Goal: Download file/media

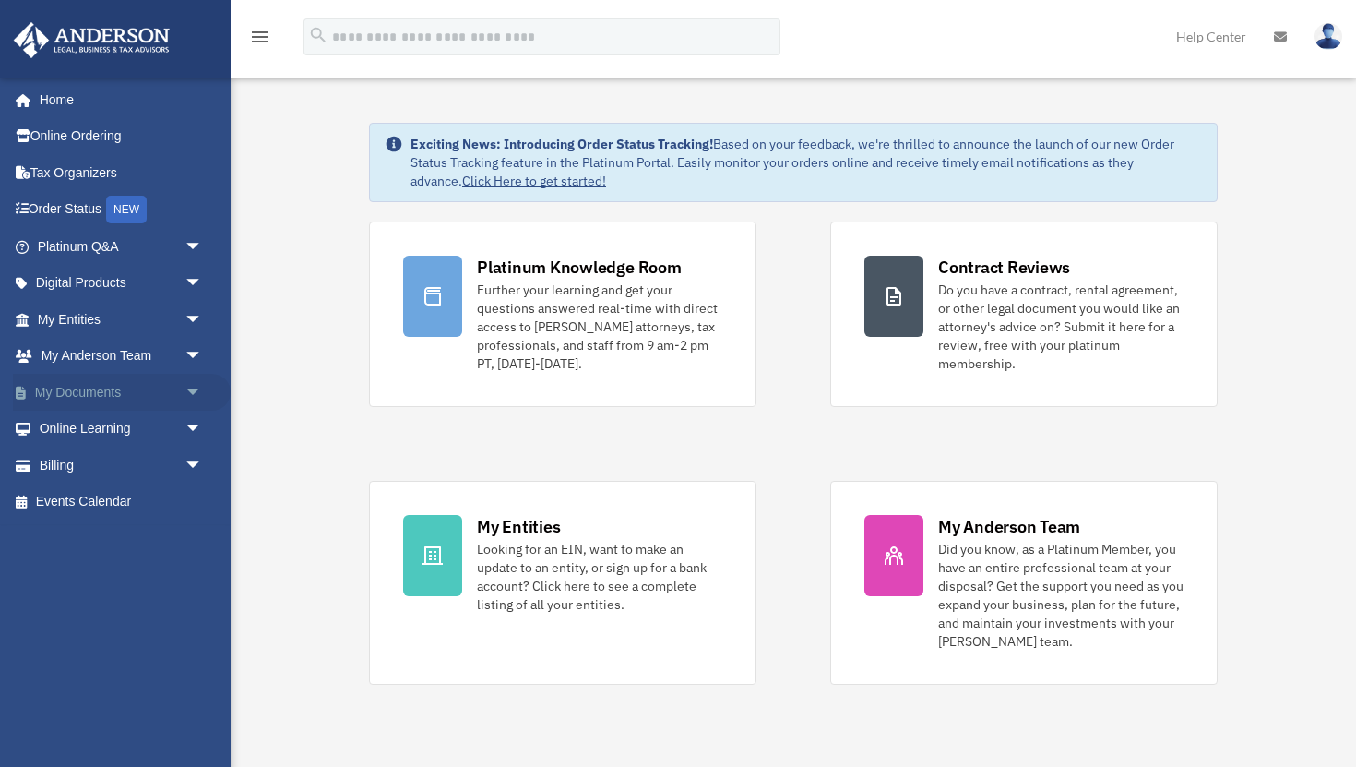
click at [188, 393] on span "arrow_drop_down" at bounding box center [203, 393] width 37 height 38
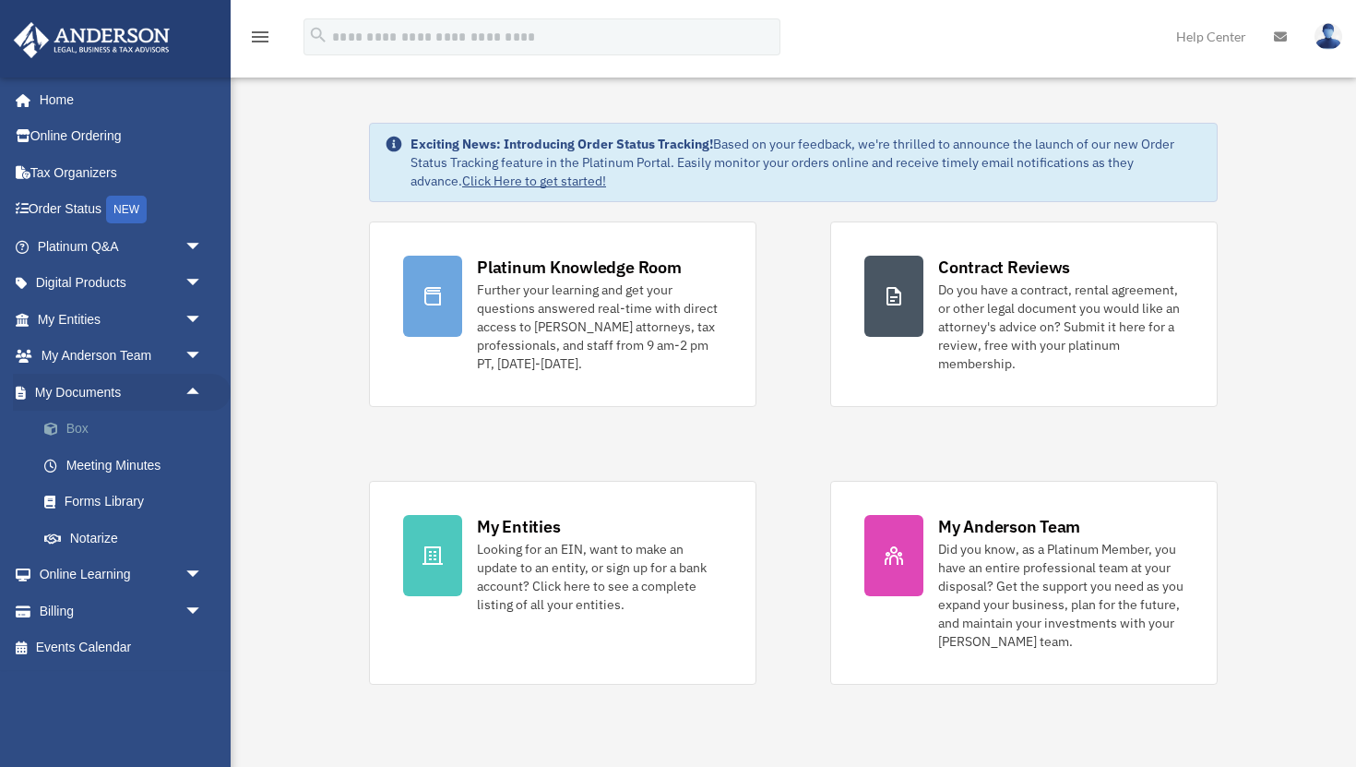
click at [144, 429] on link "Box" at bounding box center [128, 429] width 205 height 37
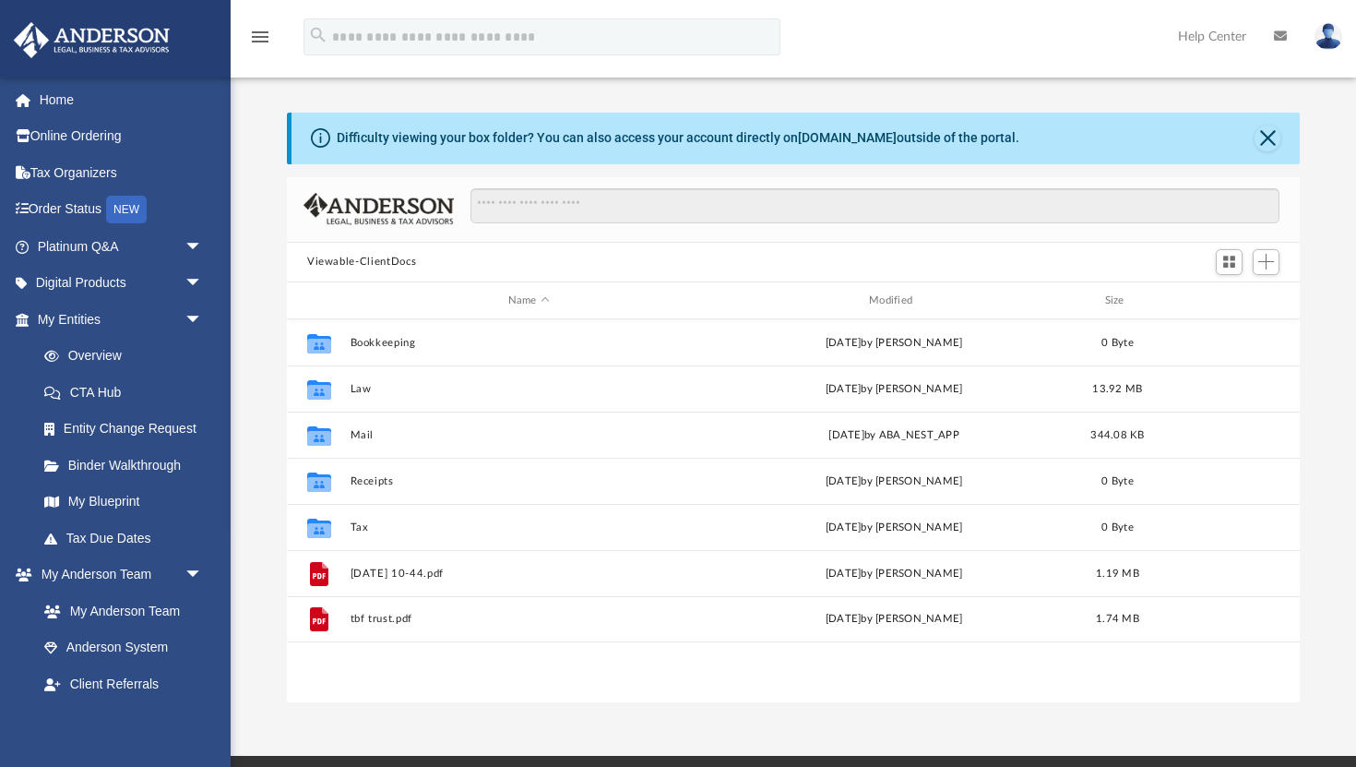
scroll to position [419, 1013]
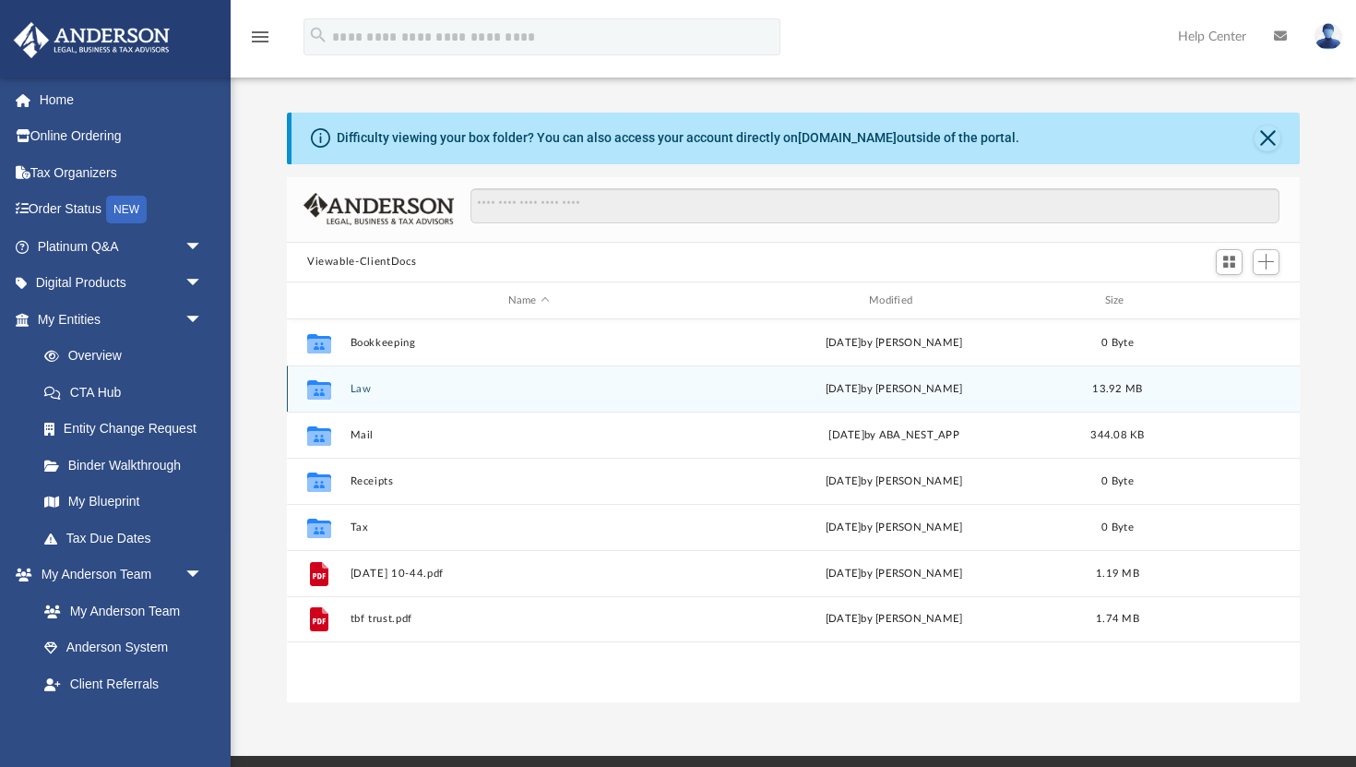
click at [405, 395] on div "Collaborated Folder Law Fri Sep 26 2025 by Jasmine Grayson 13.92 MB" at bounding box center [793, 388] width 1013 height 46
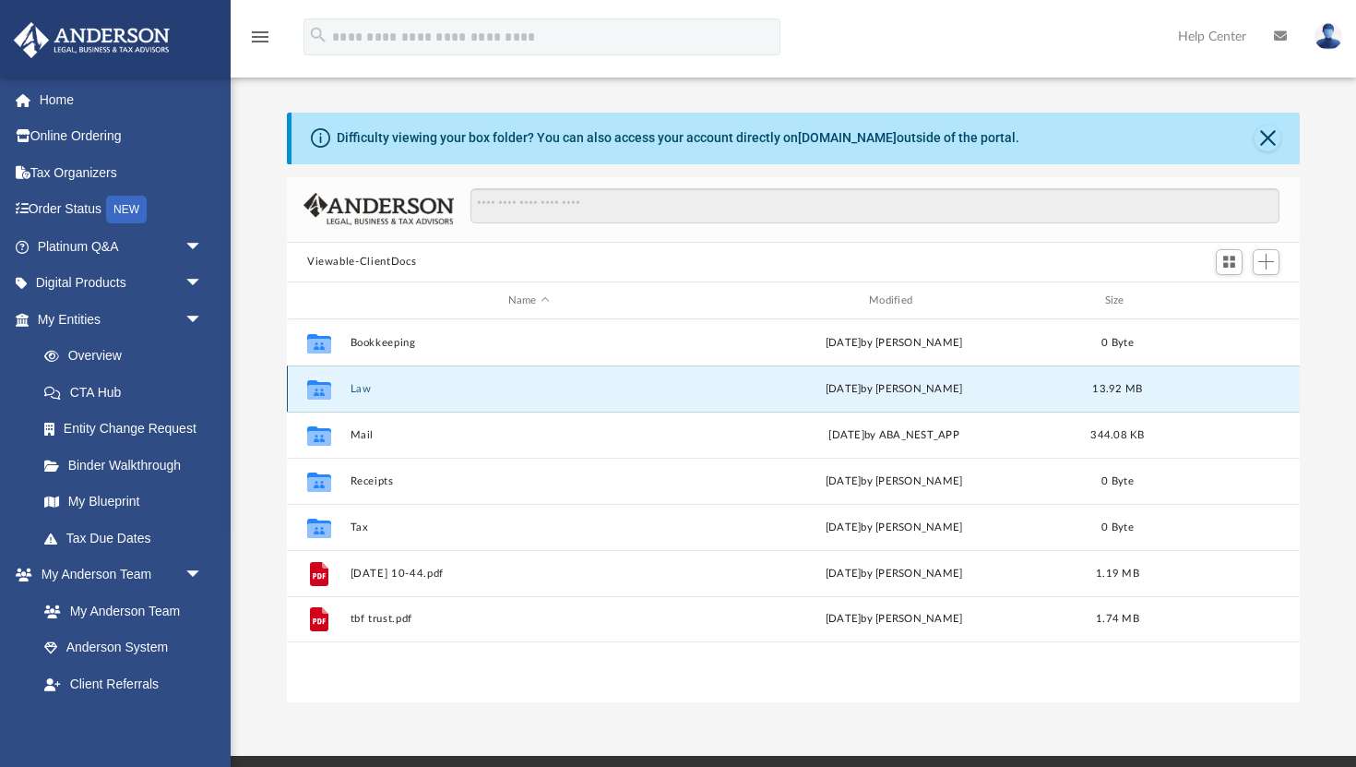
click at [356, 384] on button "Law" at bounding box center [529, 389] width 357 height 12
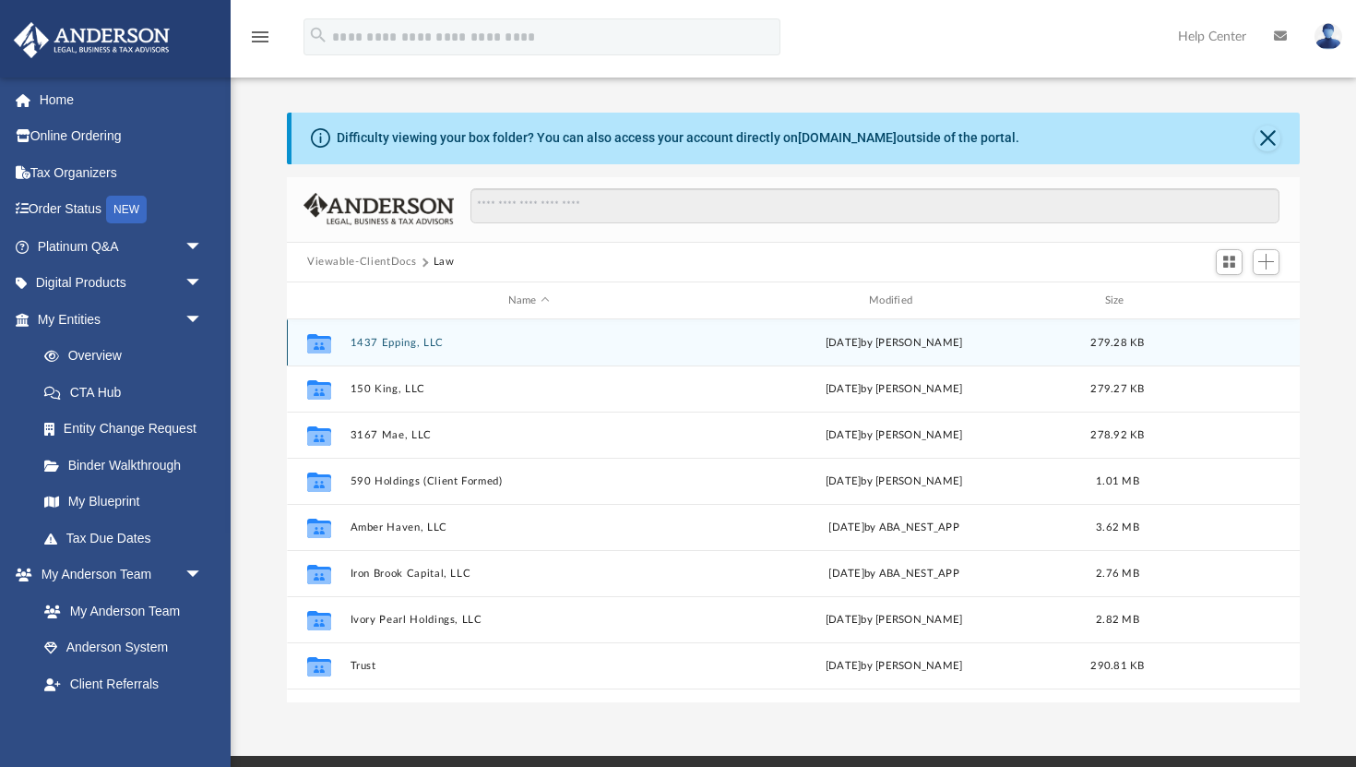
click at [388, 344] on button "1437 Epping, LLC" at bounding box center [529, 343] width 357 height 12
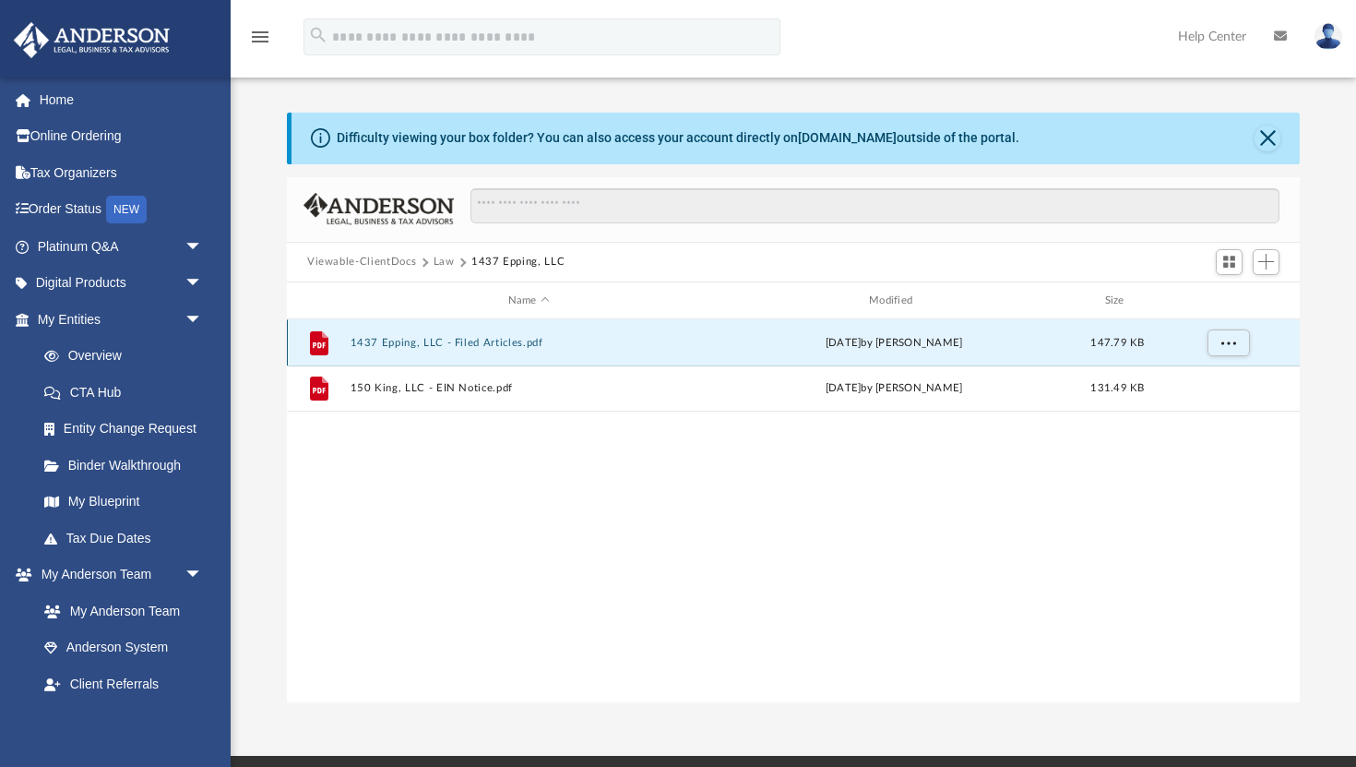
click at [470, 338] on button "1437 Epping, LLC - Filed Articles.pdf" at bounding box center [529, 343] width 357 height 12
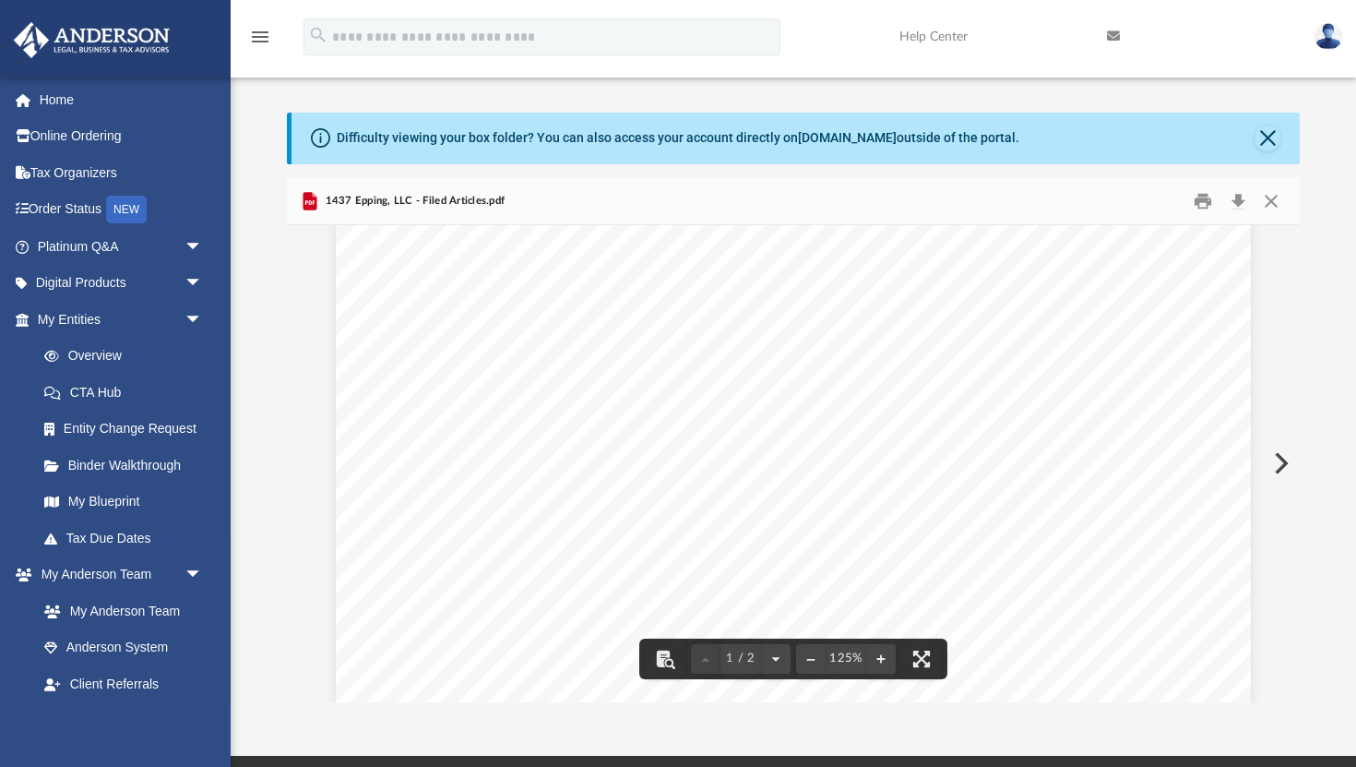
scroll to position [258, 0]
click at [1264, 141] on button "Close" at bounding box center [1268, 138] width 26 height 26
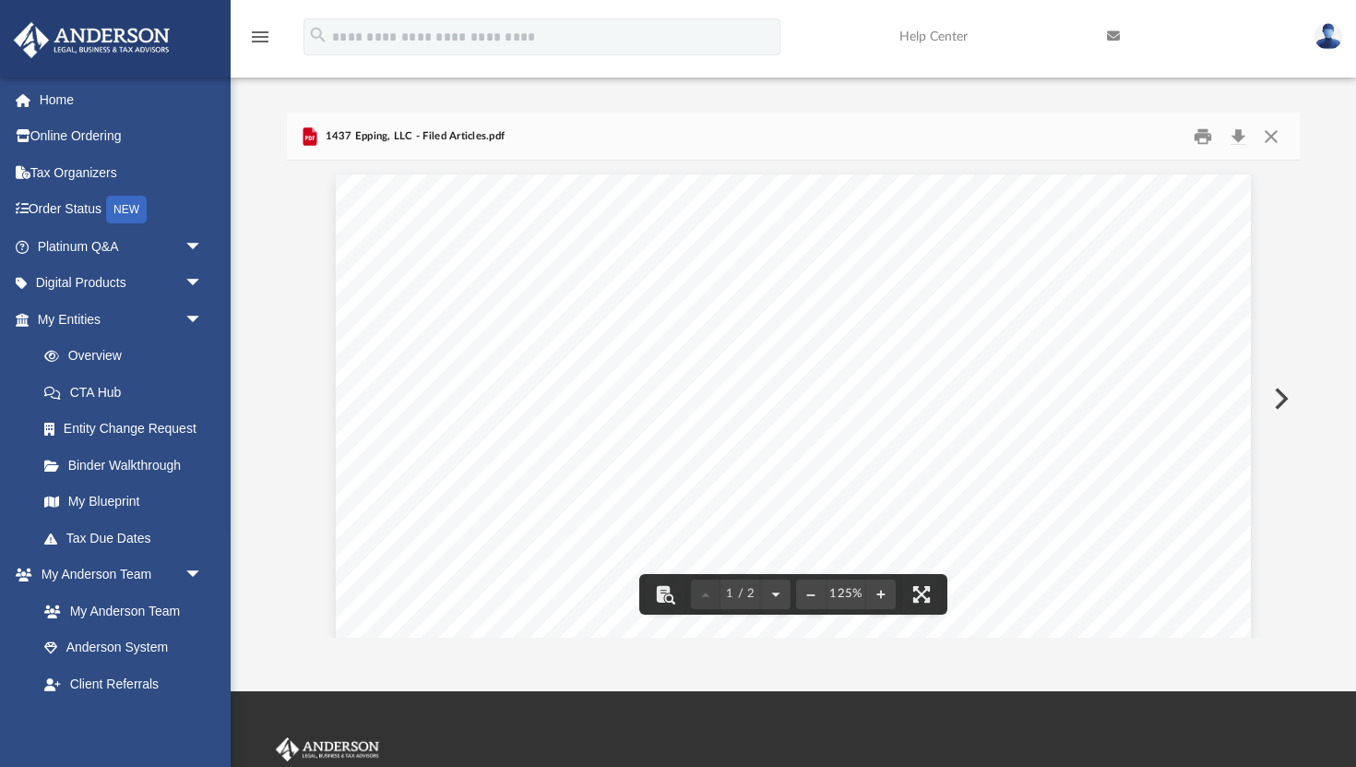
scroll to position [10, 0]
click at [1238, 140] on button "Download" at bounding box center [1238, 136] width 33 height 29
click at [1278, 132] on button "Close" at bounding box center [1271, 136] width 33 height 29
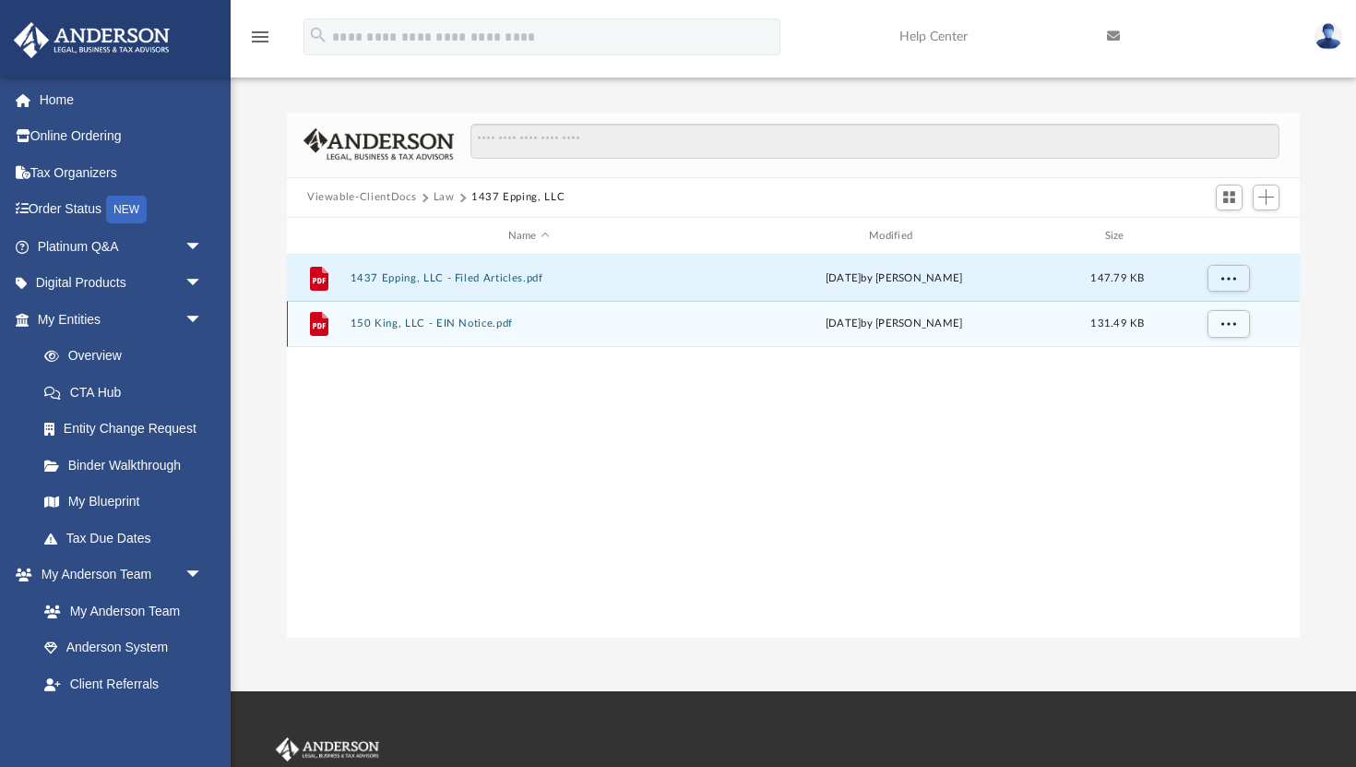
click at [426, 326] on button "150 King, LLC - EIN Notice.pdf" at bounding box center [529, 324] width 357 height 12
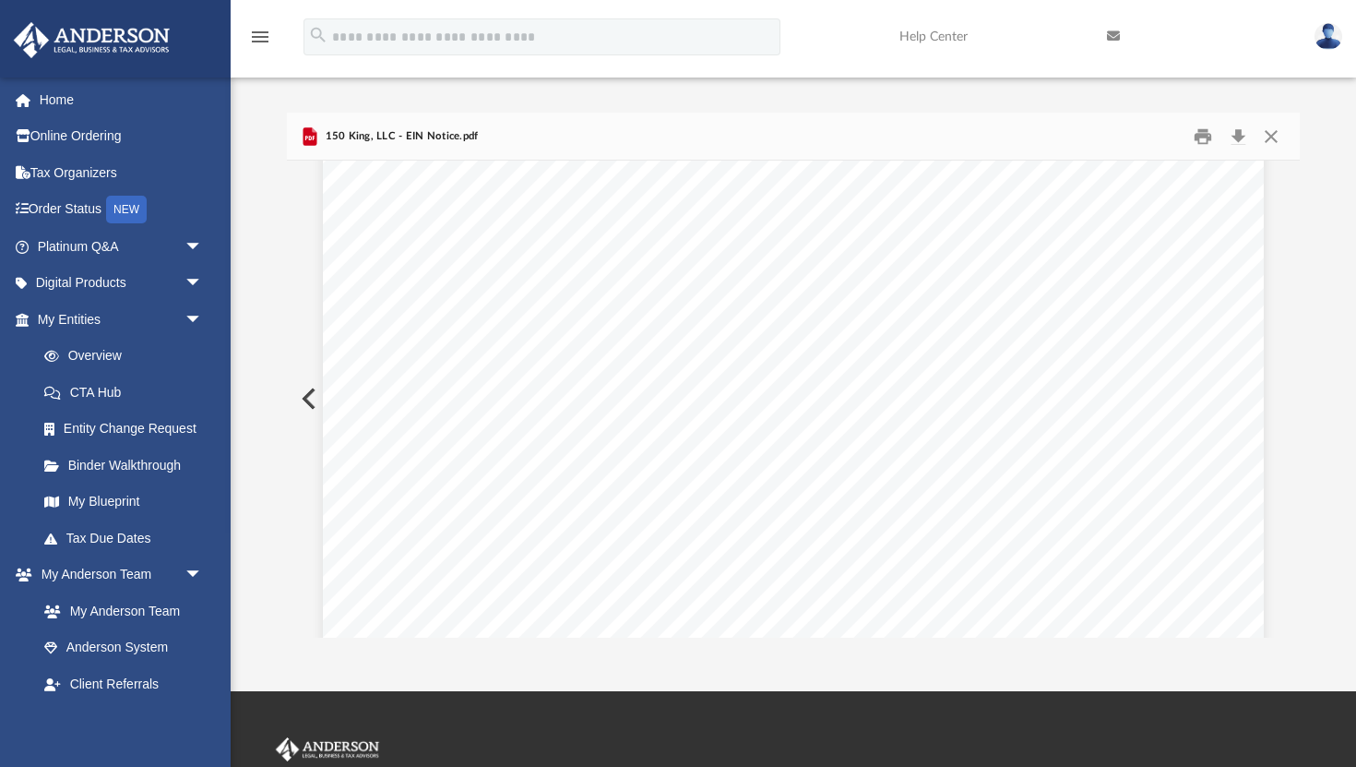
scroll to position [0, 0]
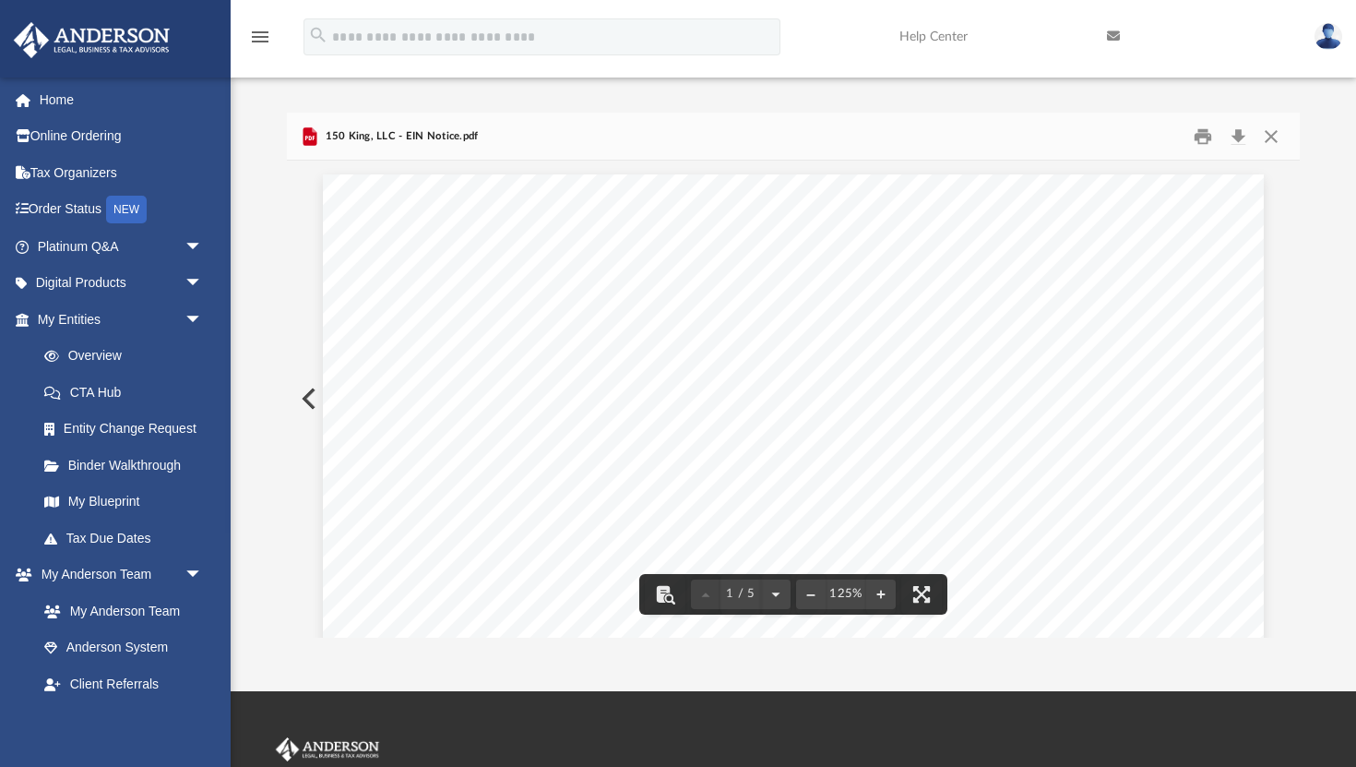
click at [305, 400] on button "Preview" at bounding box center [307, 399] width 41 height 52
click at [1275, 140] on button "Close" at bounding box center [1271, 136] width 33 height 29
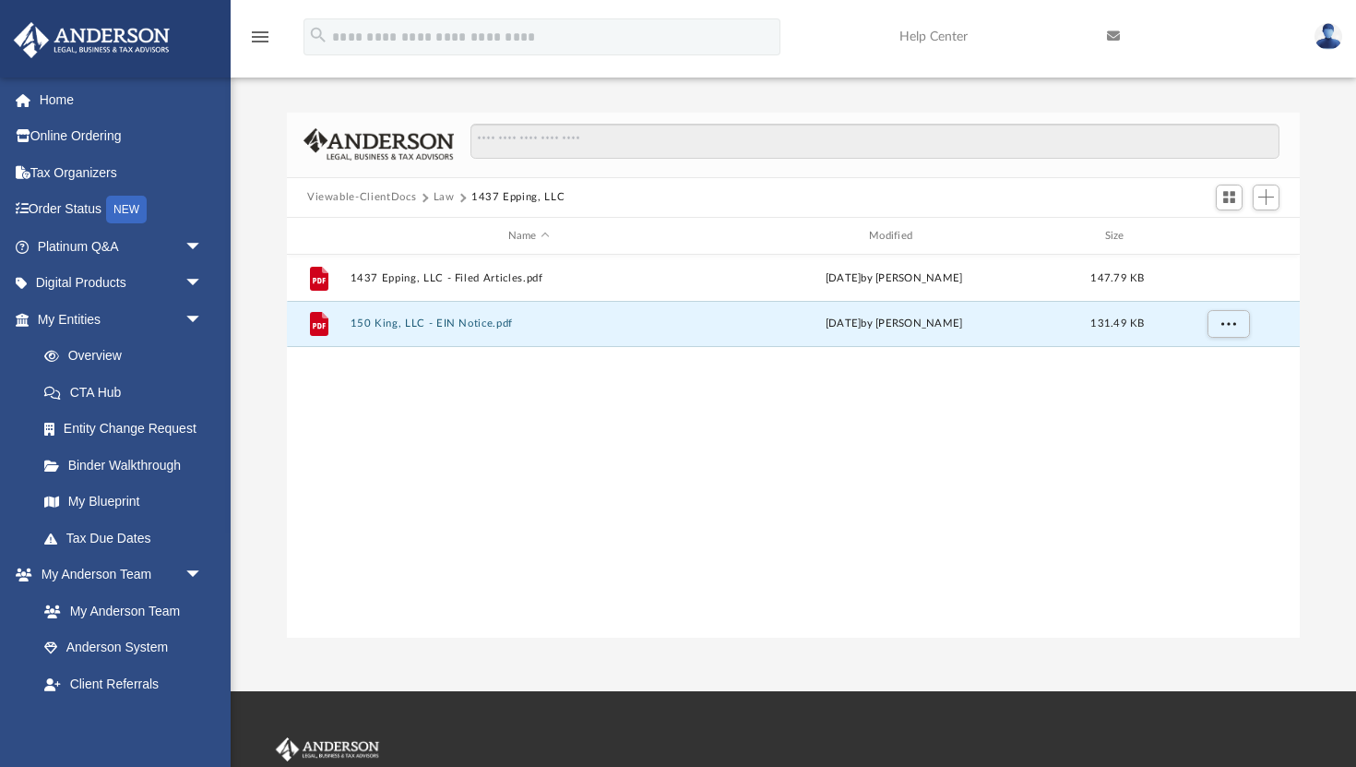
click at [439, 198] on button "Law" at bounding box center [444, 197] width 21 height 17
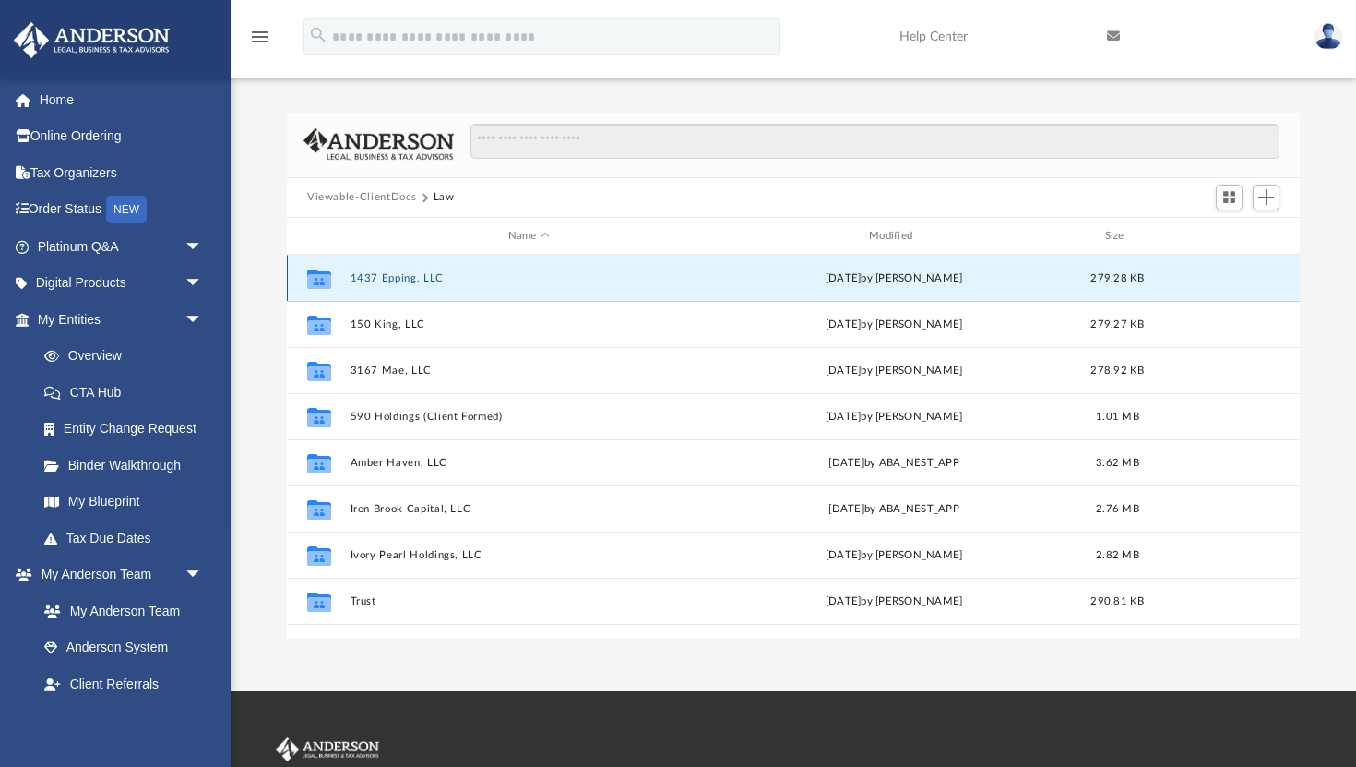
click at [407, 280] on button "1437 Epping, LLC" at bounding box center [529, 278] width 357 height 12
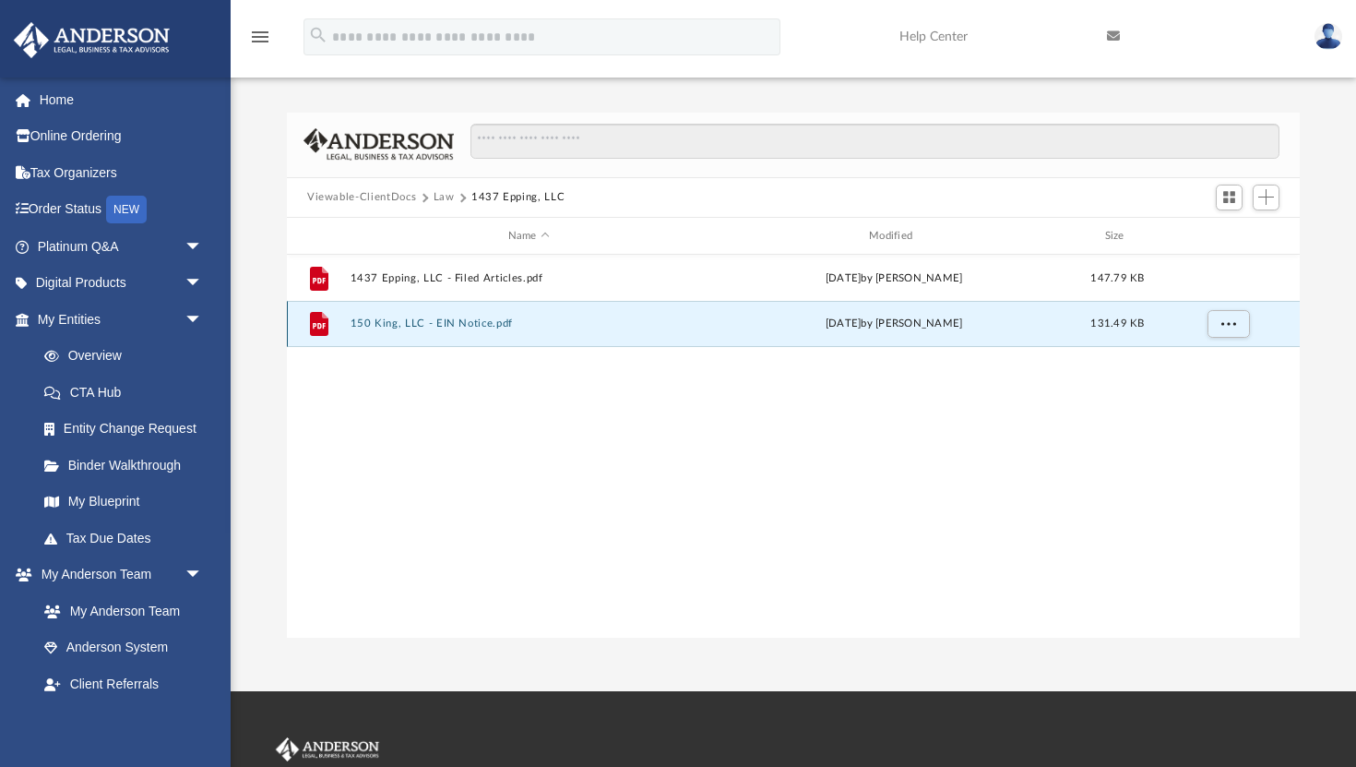
click at [423, 318] on button "150 King, LLC - EIN Notice.pdf" at bounding box center [529, 324] width 357 height 12
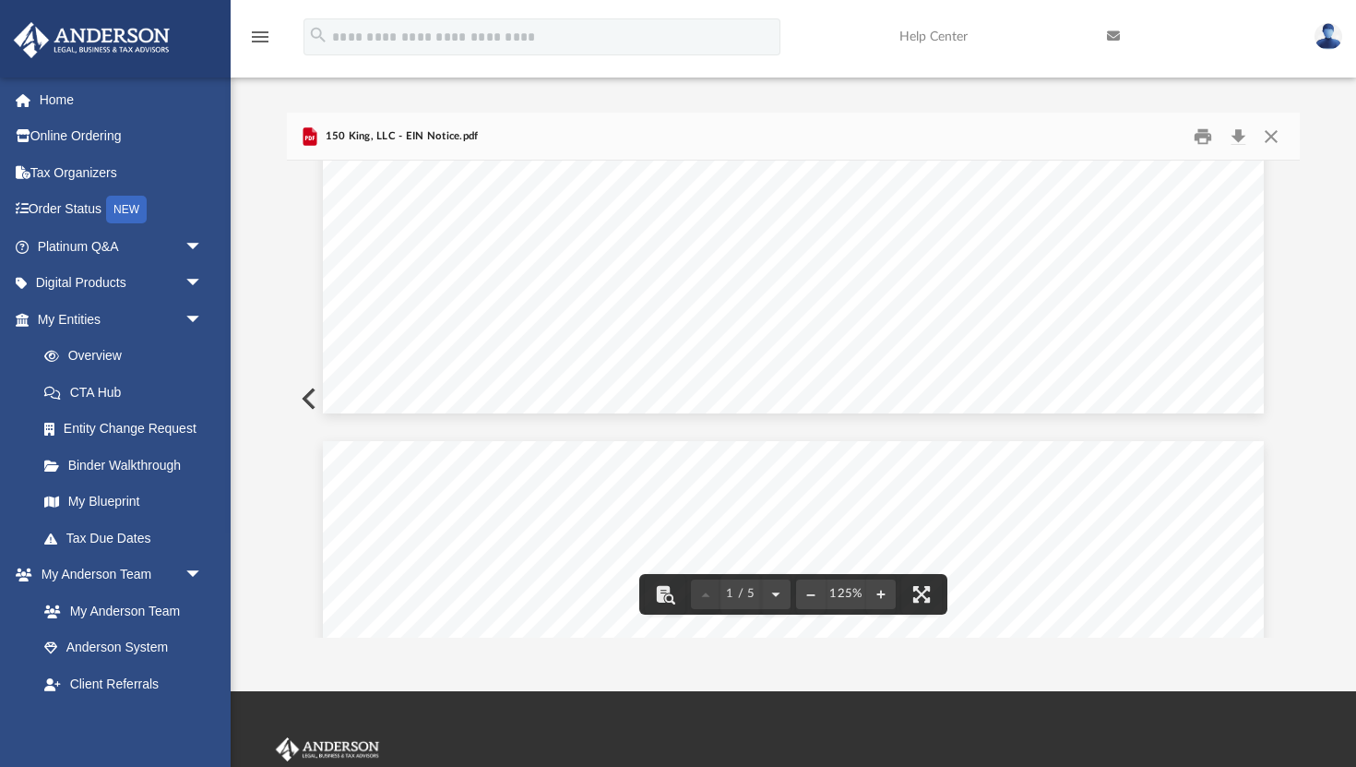
scroll to position [981, 0]
click at [1236, 130] on button "Download" at bounding box center [1238, 136] width 33 height 29
click at [1272, 138] on button "Close" at bounding box center [1271, 136] width 33 height 29
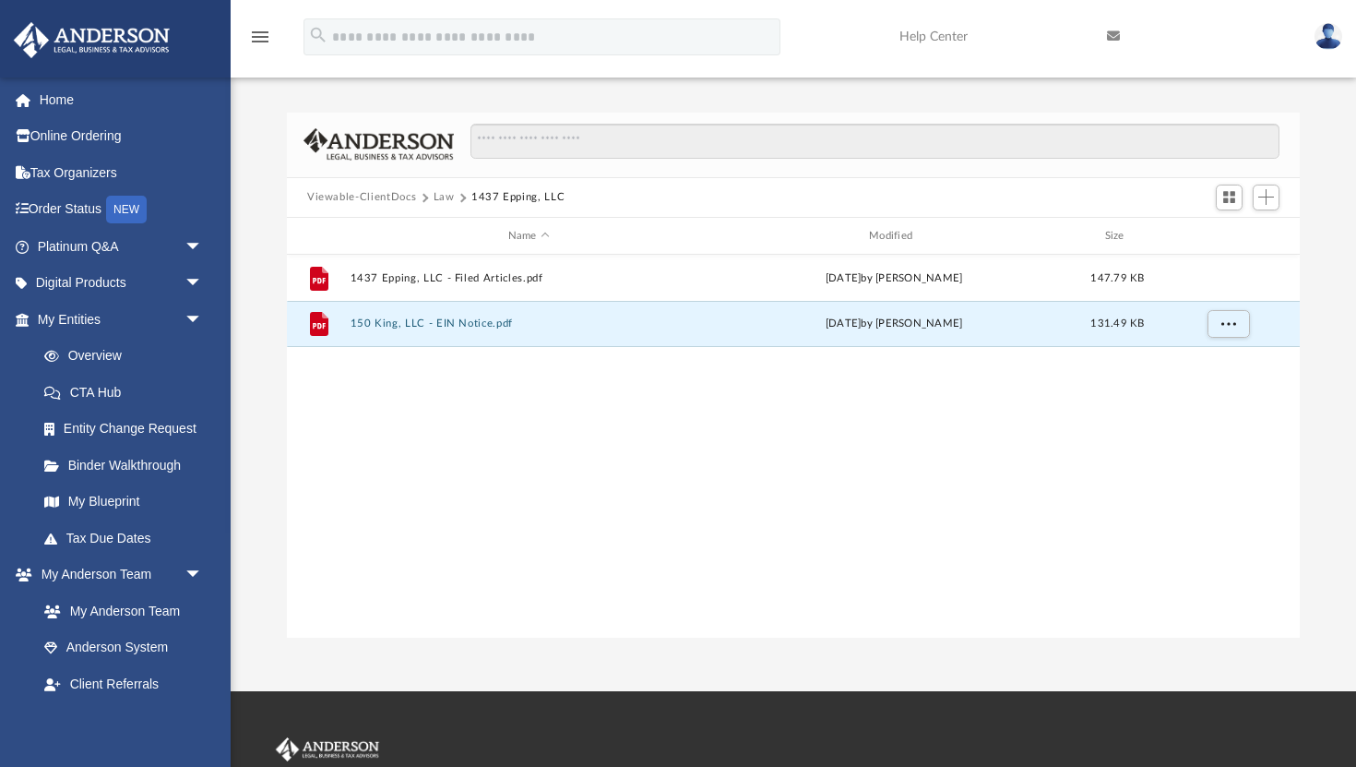
click at [446, 190] on button "Law" at bounding box center [444, 197] width 21 height 17
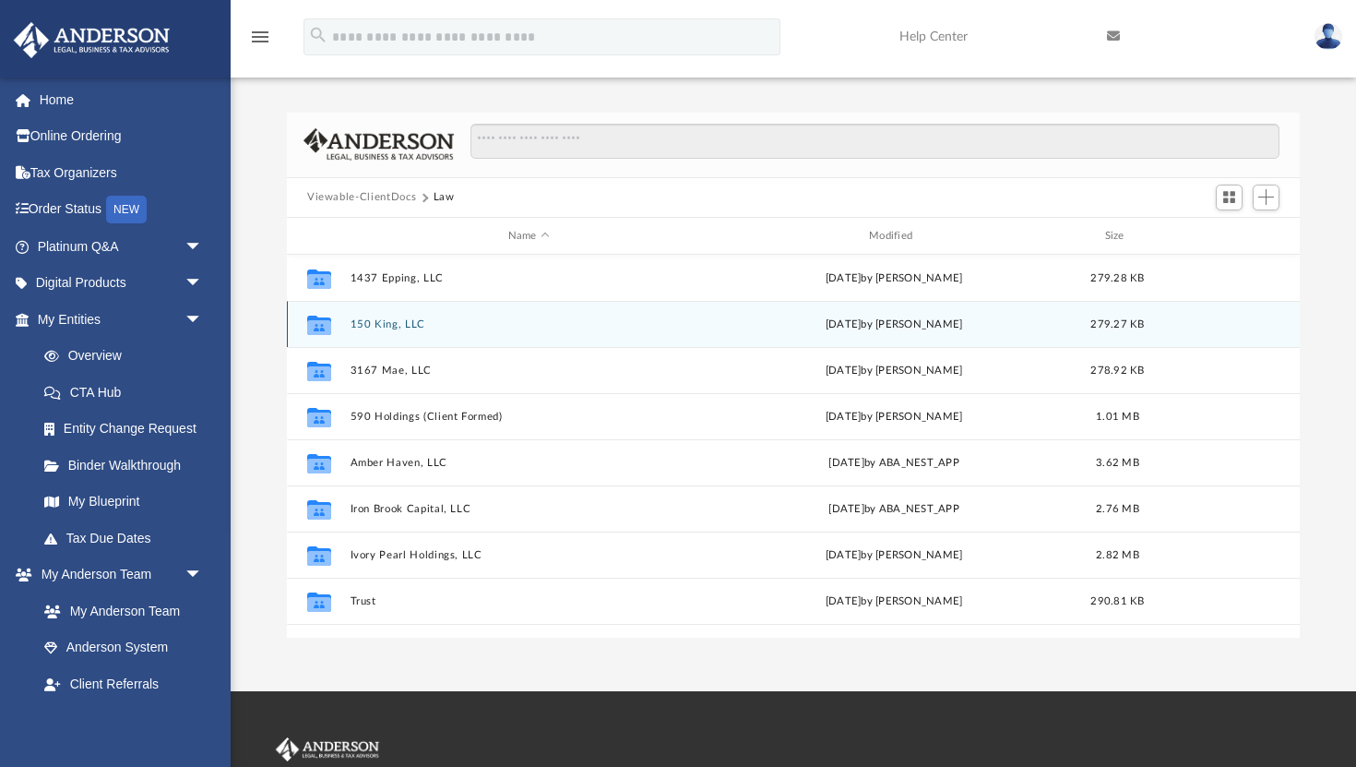
click at [394, 320] on button "150 King, LLC" at bounding box center [529, 324] width 357 height 12
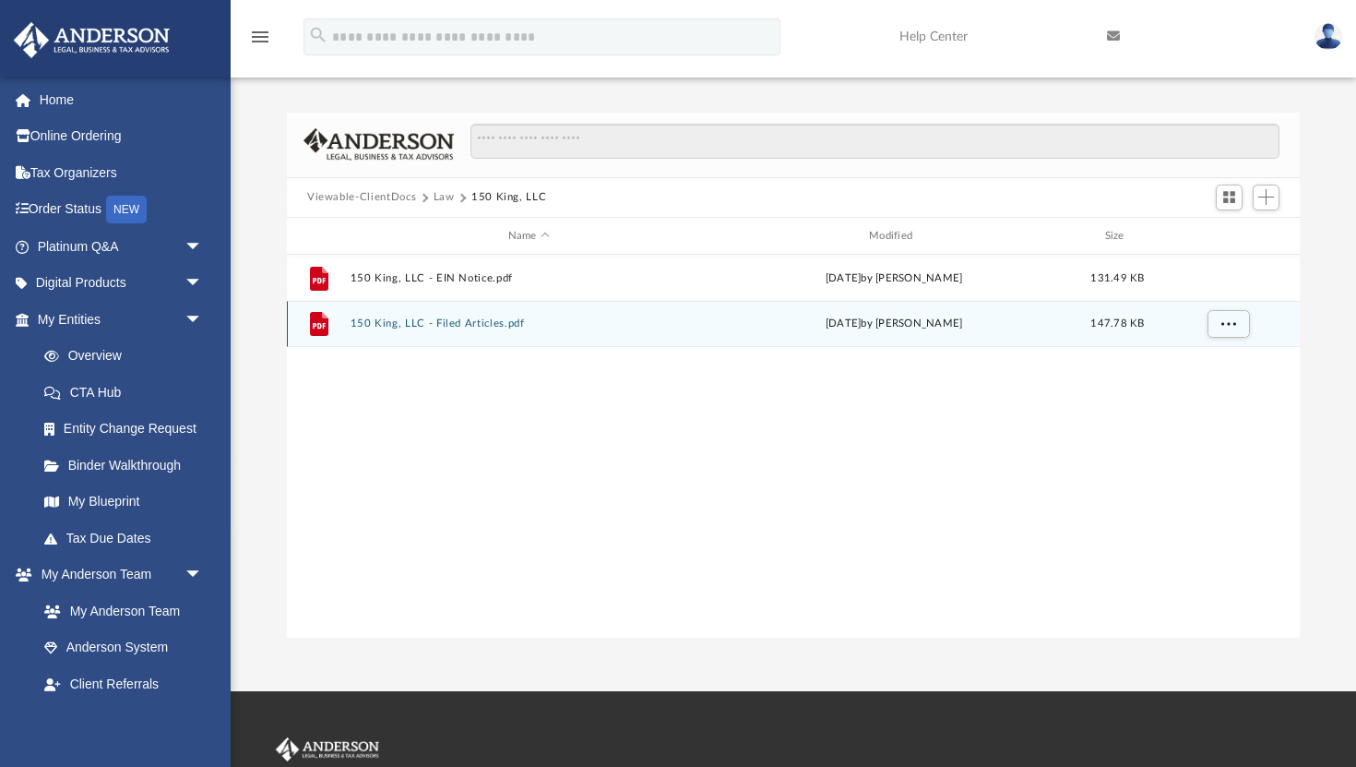
click at [455, 333] on div "File 150 King, LLC - Filed Articles.pdf Fri Sep 26 2025 by Jasmine Grayson 147.…" at bounding box center [793, 324] width 1013 height 46
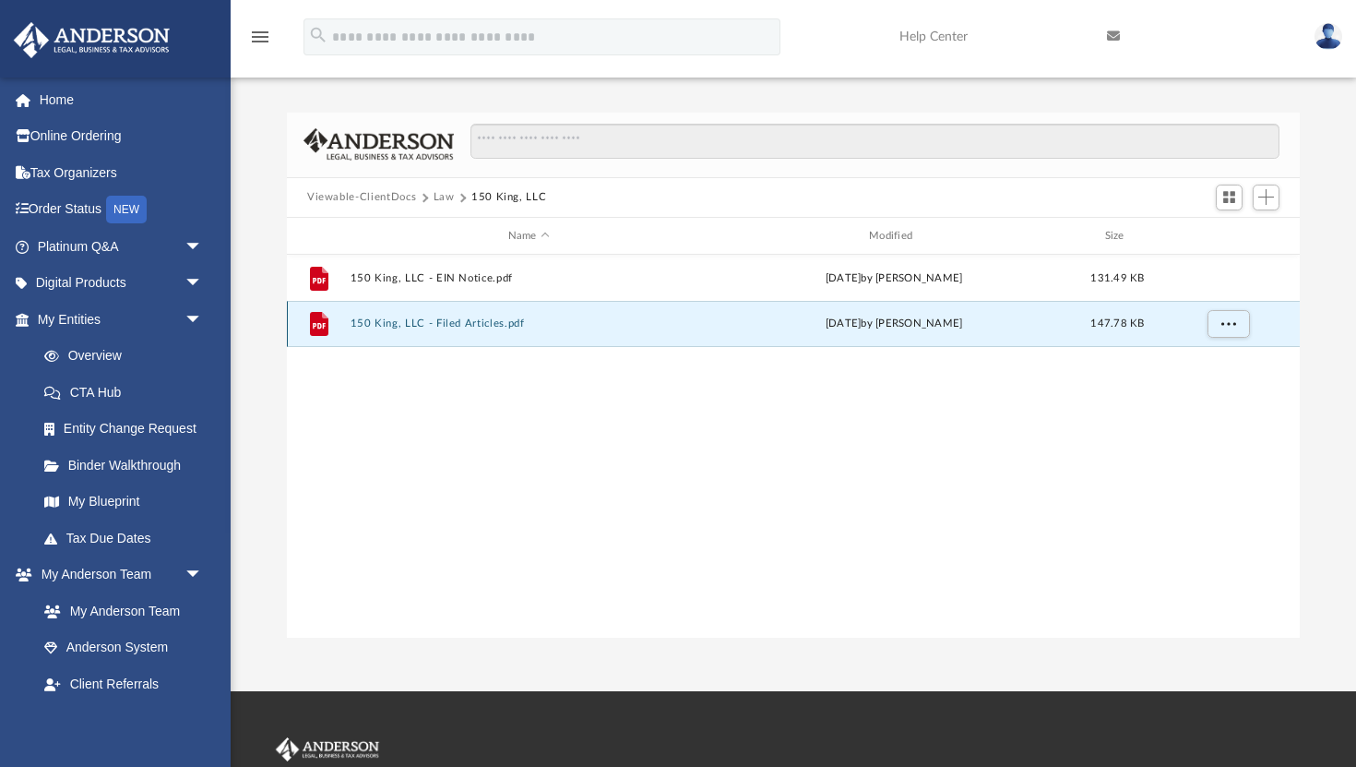
click at [461, 326] on button "150 King, LLC - Filed Articles.pdf" at bounding box center [529, 324] width 357 height 12
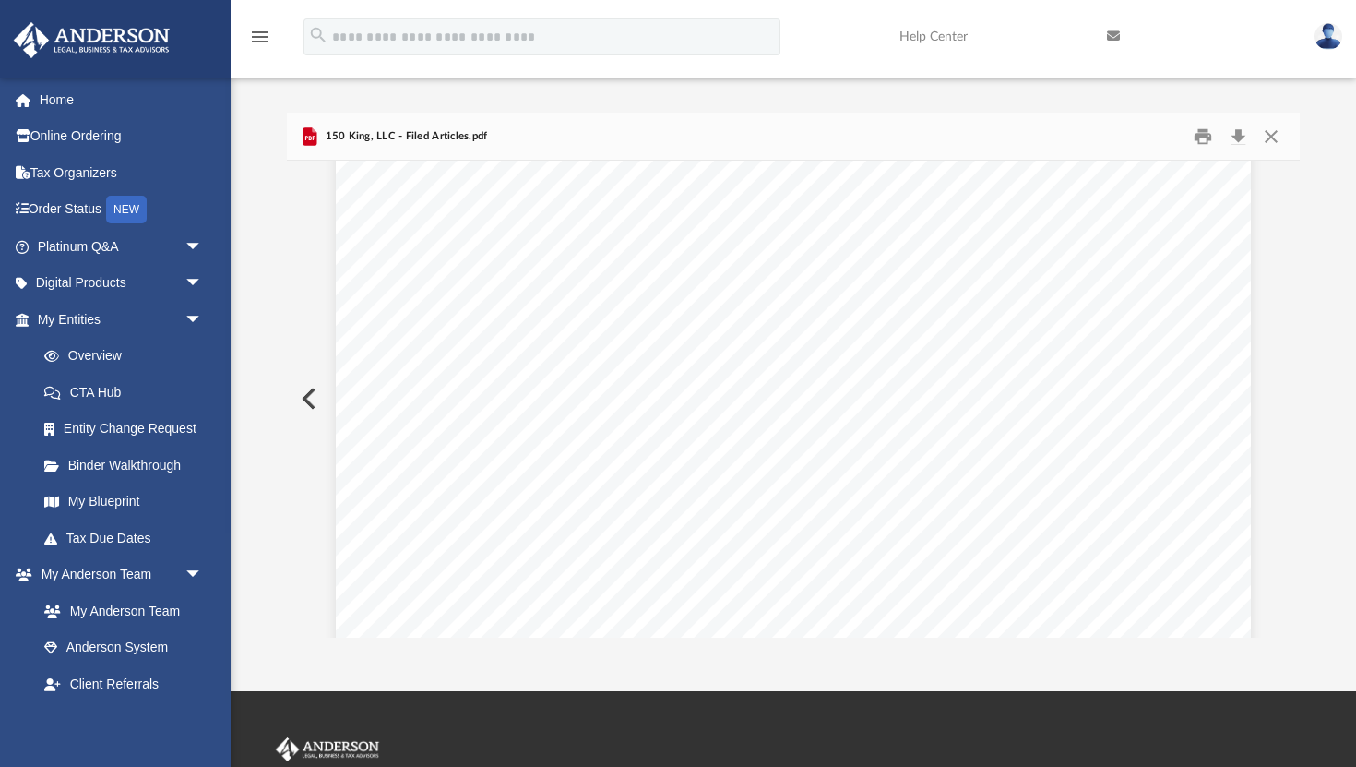
scroll to position [1686, 0]
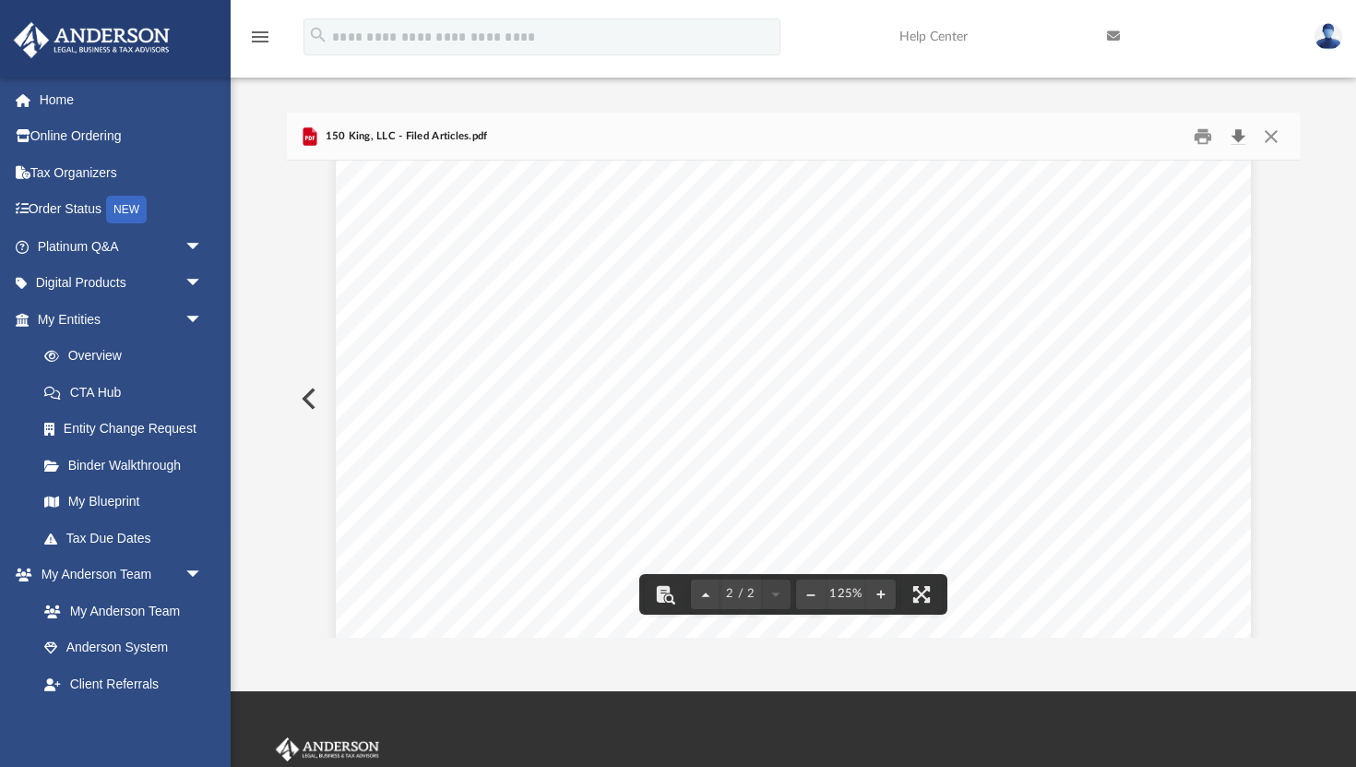
click at [1239, 144] on button "Download" at bounding box center [1238, 136] width 33 height 29
click at [1339, 376] on div "Difficulty viewing your box folder? You can also access your account directly o…" at bounding box center [794, 375] width 1126 height 525
click at [1272, 133] on button "Close" at bounding box center [1271, 136] width 33 height 29
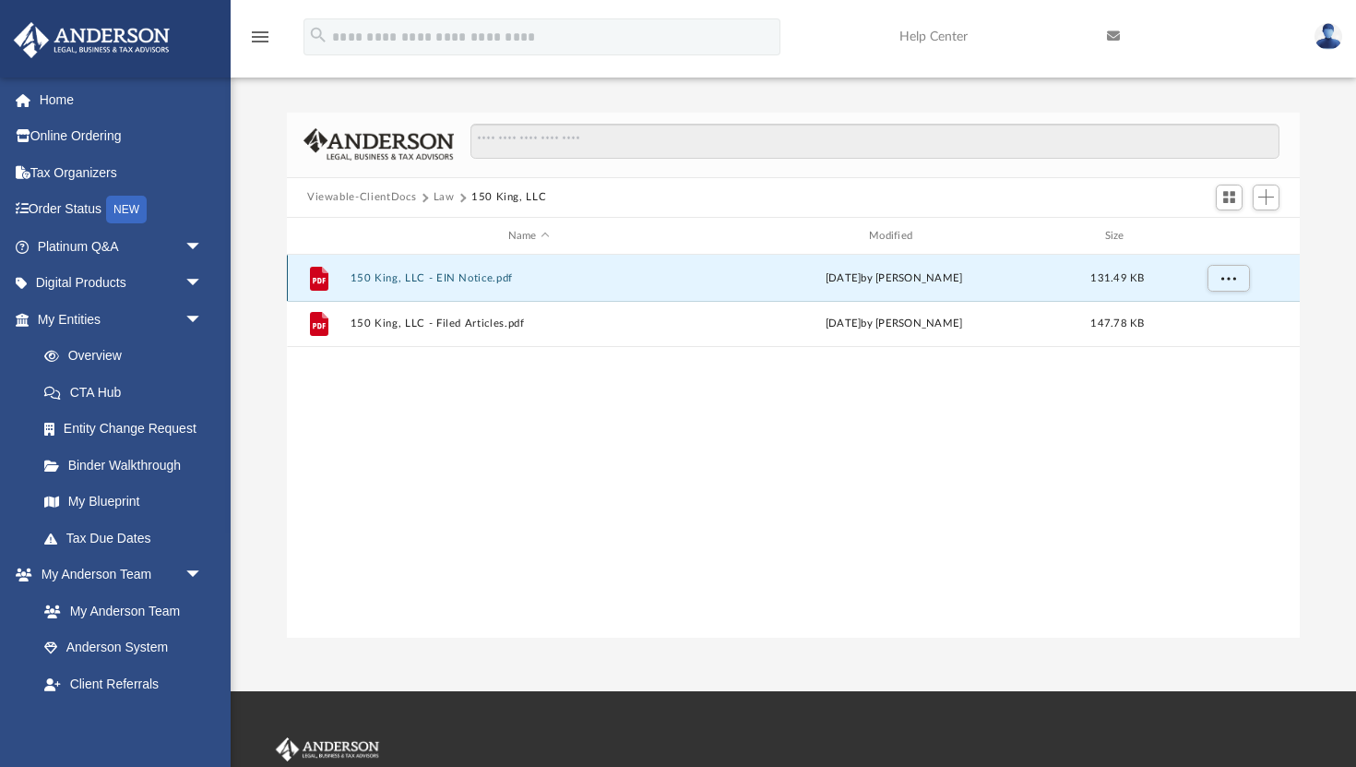
click at [437, 272] on button "150 King, LLC - EIN Notice.pdf" at bounding box center [529, 278] width 357 height 12
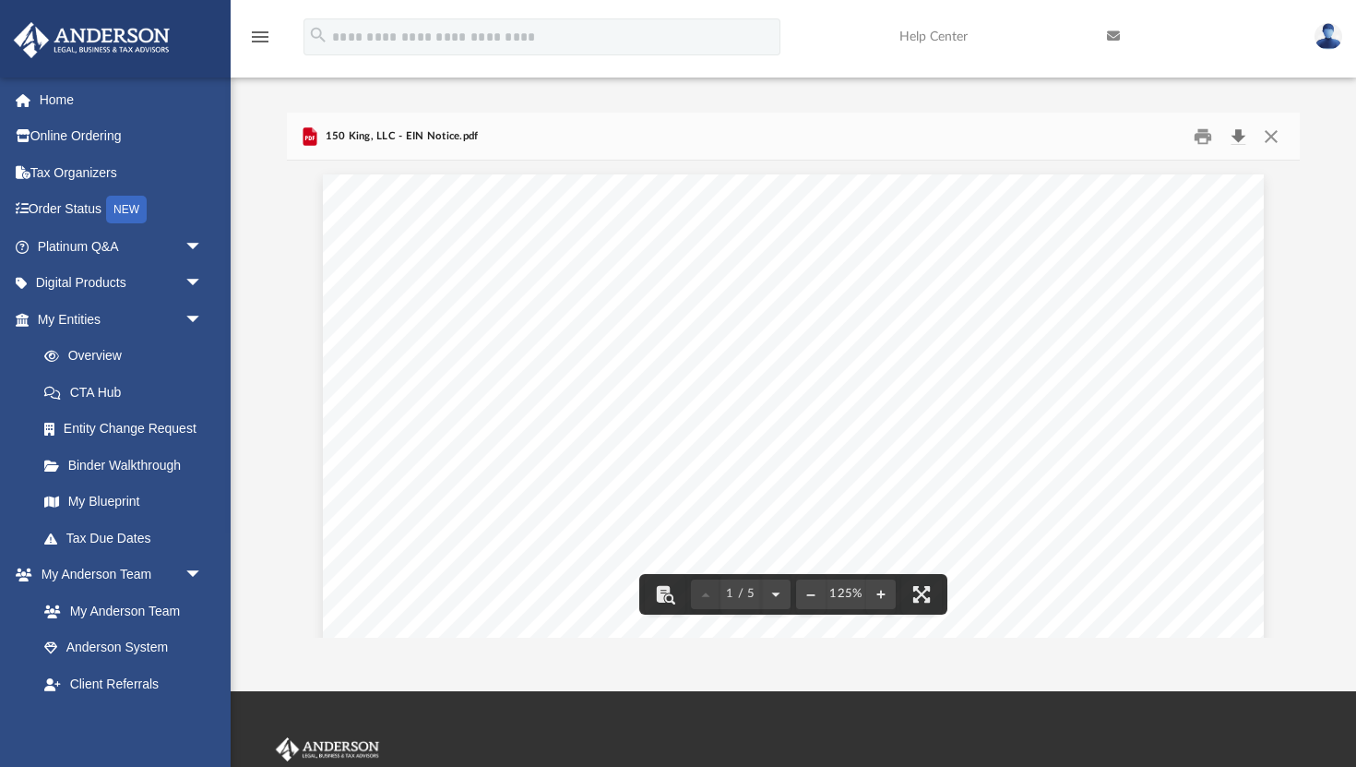
click at [1240, 133] on button "Download" at bounding box center [1238, 136] width 33 height 29
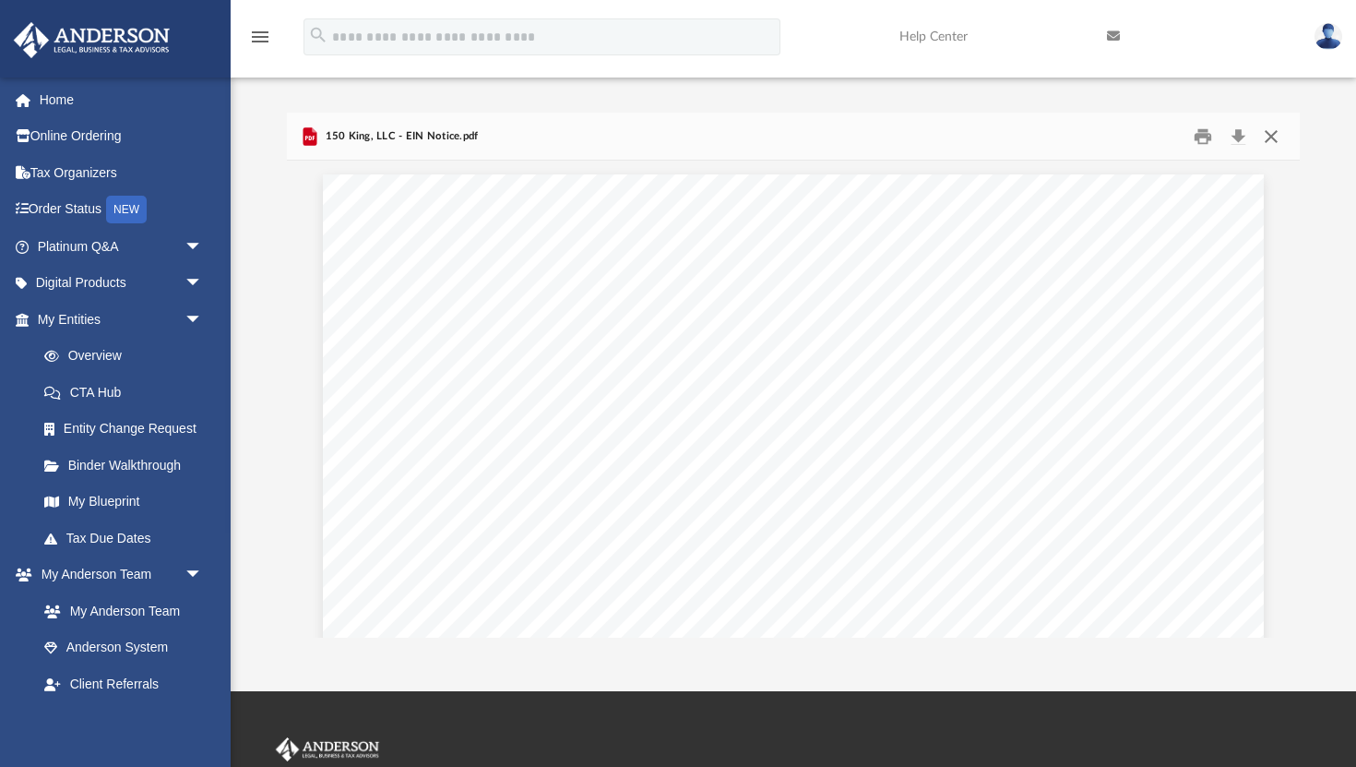
click at [1275, 126] on button "Close" at bounding box center [1271, 136] width 33 height 29
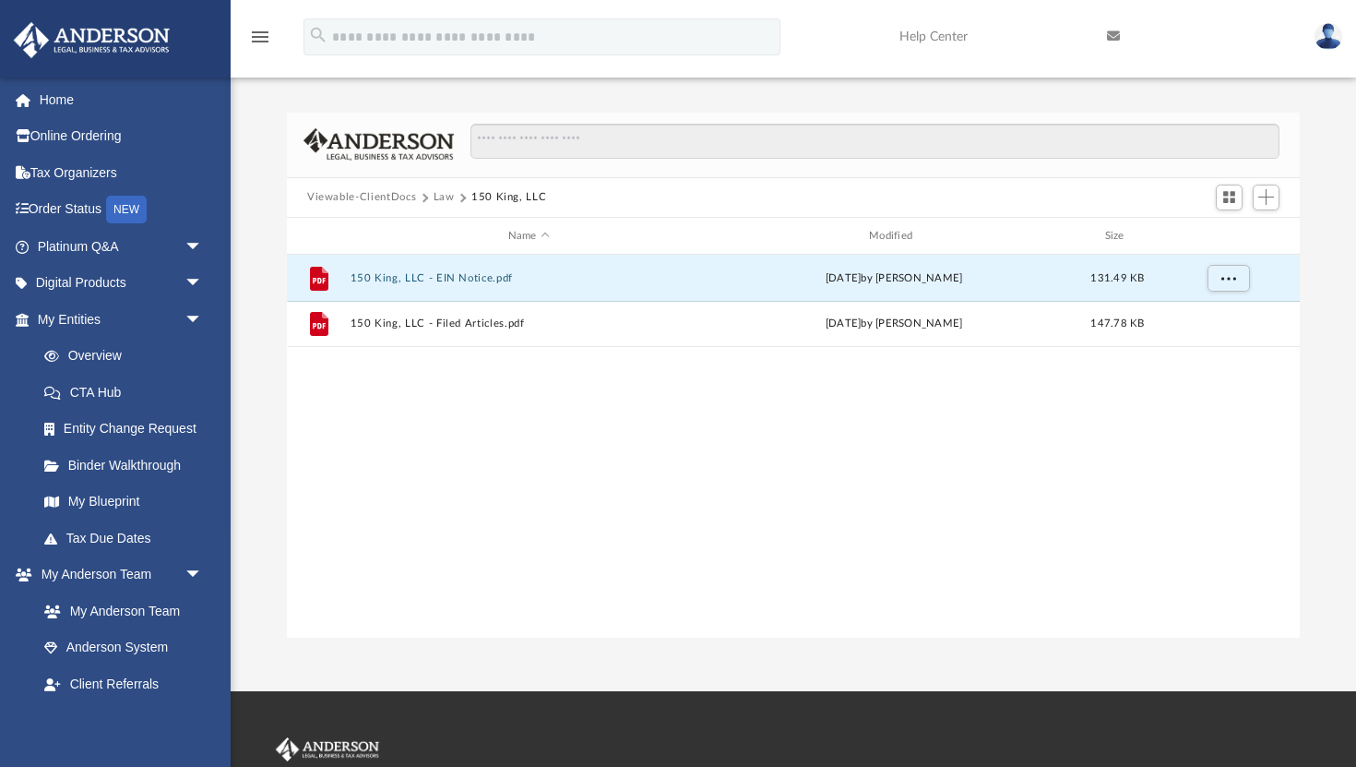
click at [434, 194] on button "Law" at bounding box center [444, 197] width 21 height 17
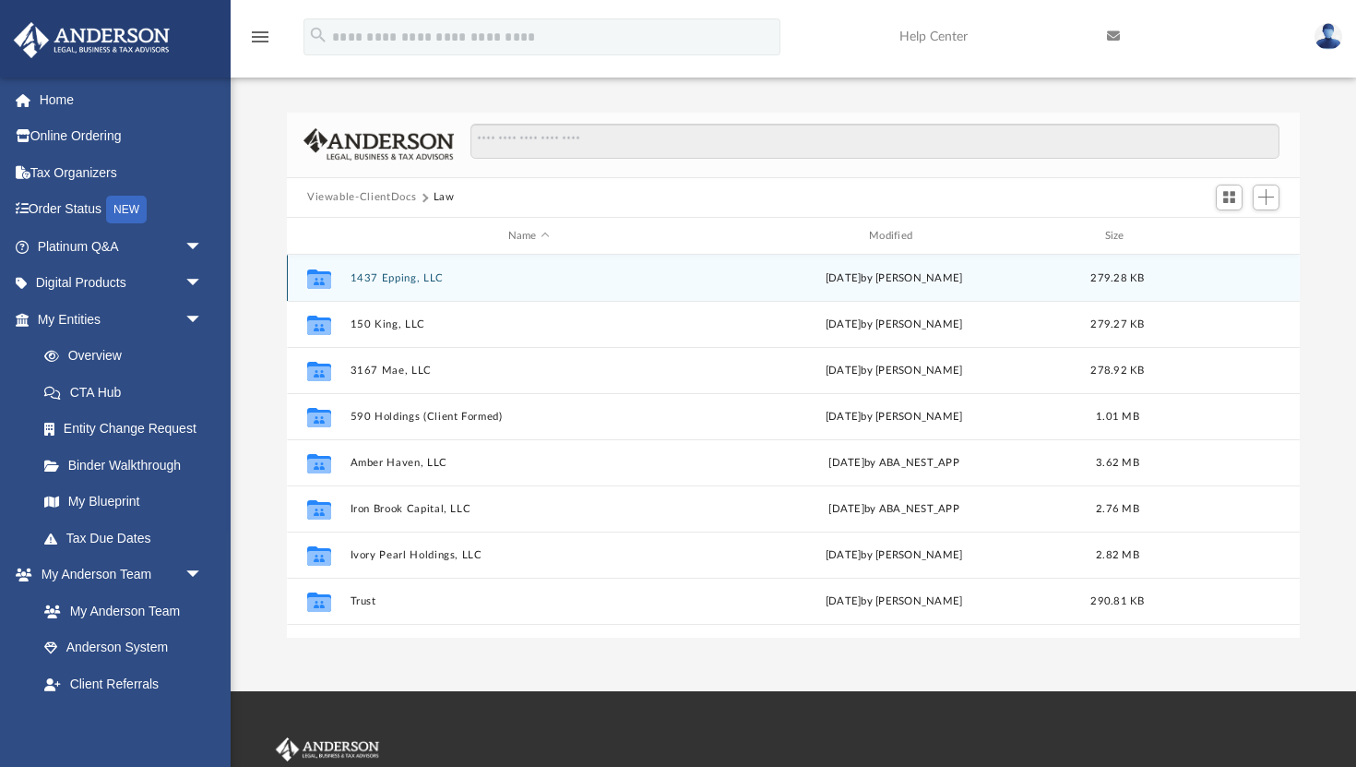
click at [389, 283] on div "Collaborated Folder 1437 Epping, LLC Fri Sep 26 2025 by Jasmine Grayson 279.28 …" at bounding box center [793, 278] width 1013 height 46
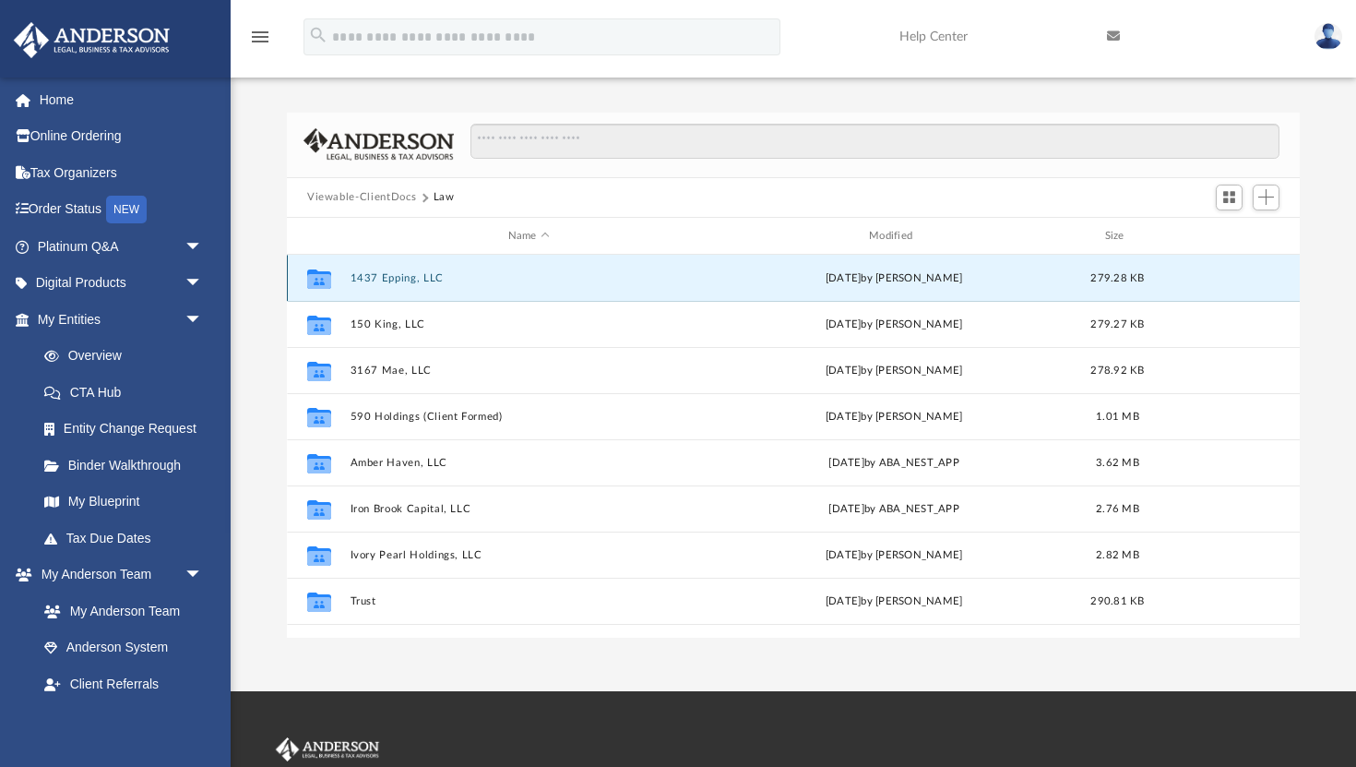
click at [398, 277] on button "1437 Epping, LLC" at bounding box center [529, 278] width 357 height 12
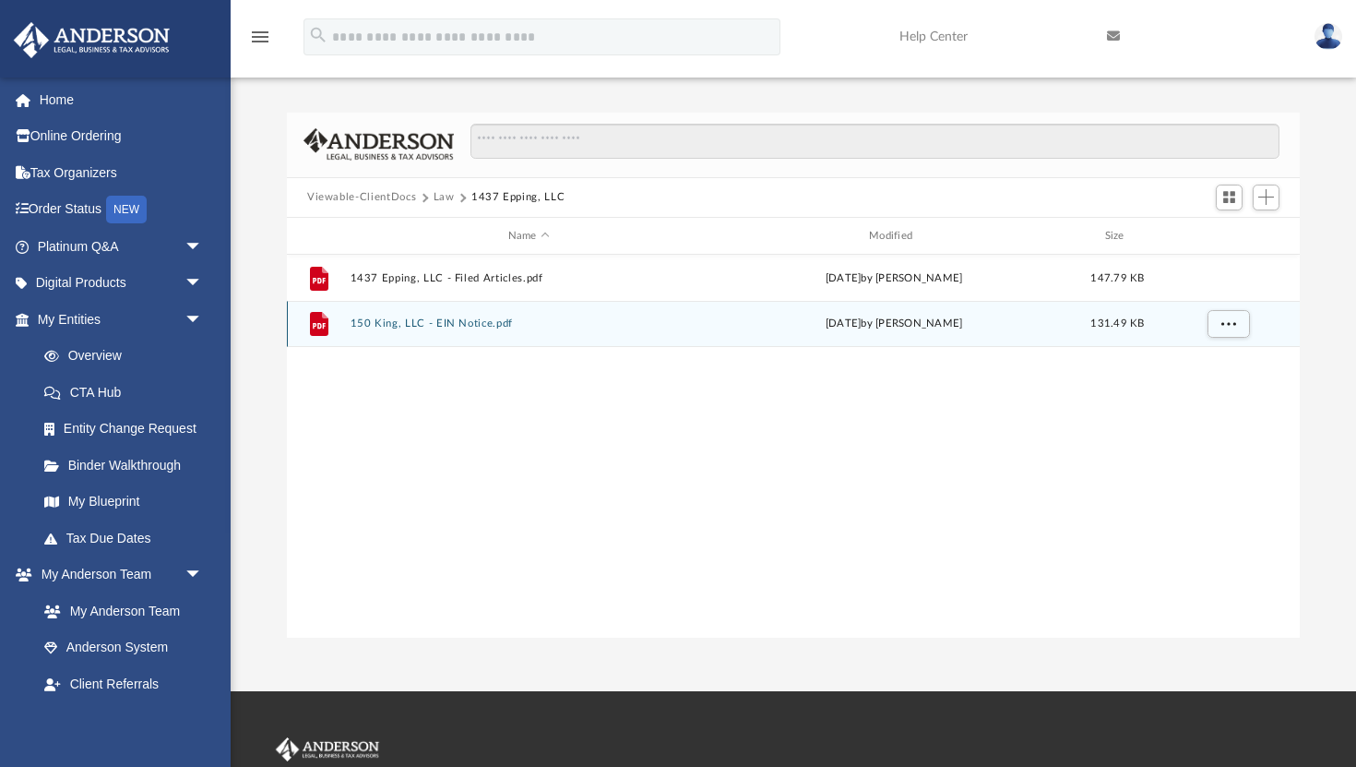
click at [436, 331] on div "File 150 King, LLC - EIN Notice.pdf Wed Sep 24 2025 by Manny Montealto 131.49 KB" at bounding box center [793, 324] width 1013 height 46
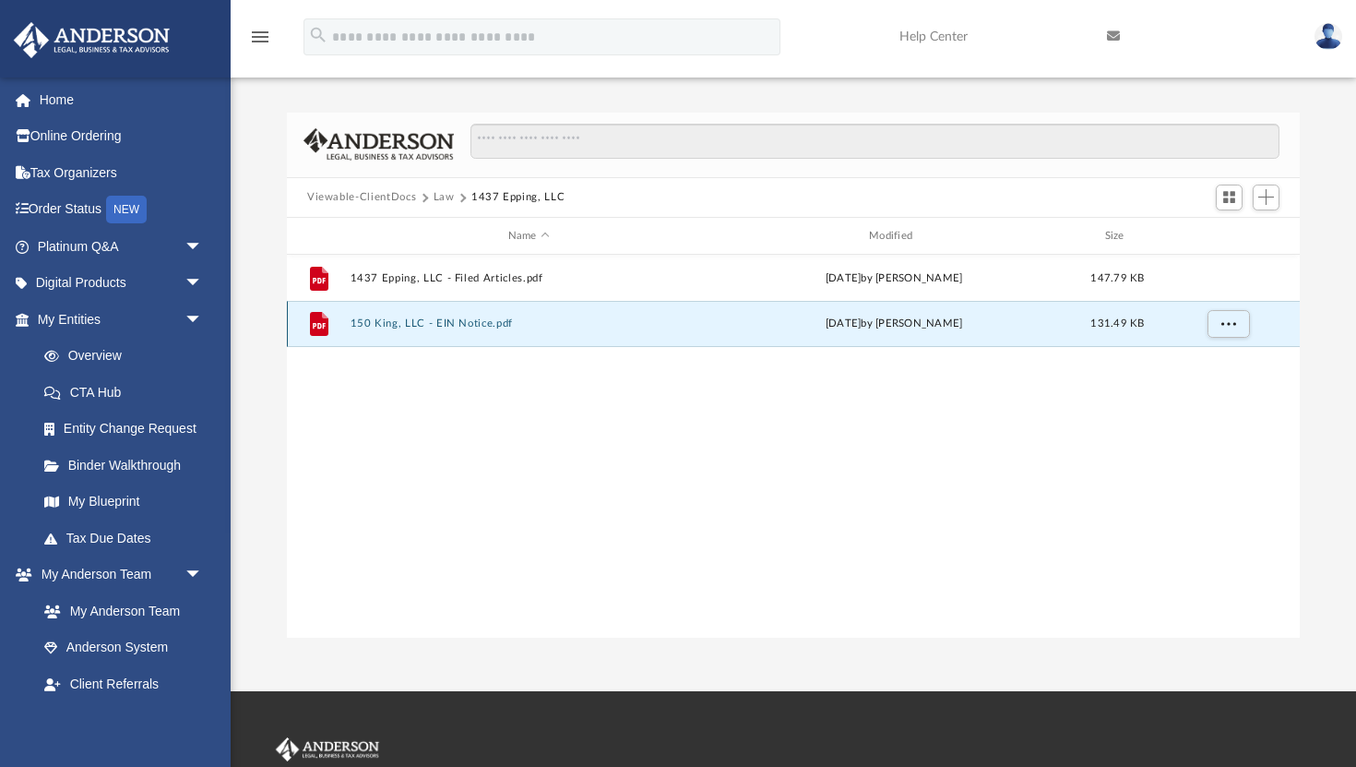
click at [444, 326] on button "150 King, LLC - EIN Notice.pdf" at bounding box center [529, 324] width 357 height 12
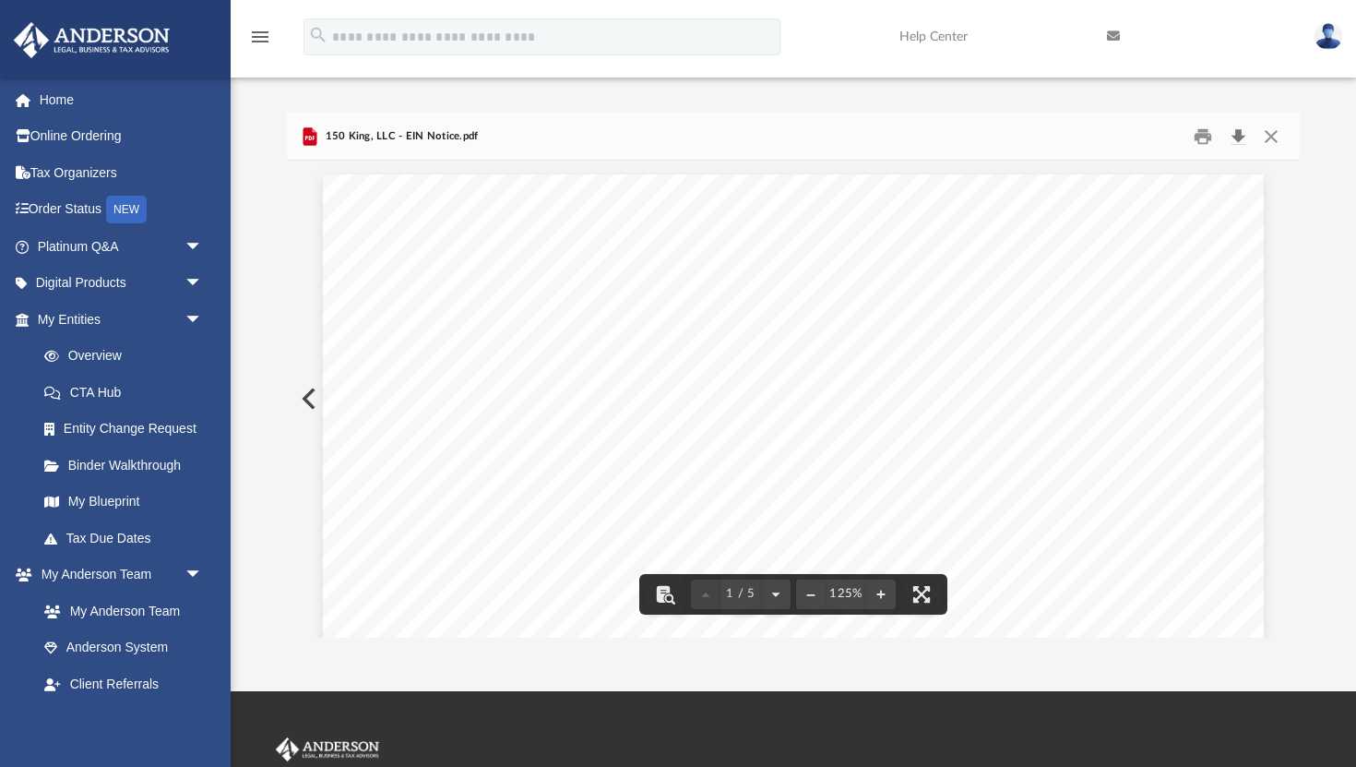
click at [1240, 137] on button "Download" at bounding box center [1238, 136] width 33 height 29
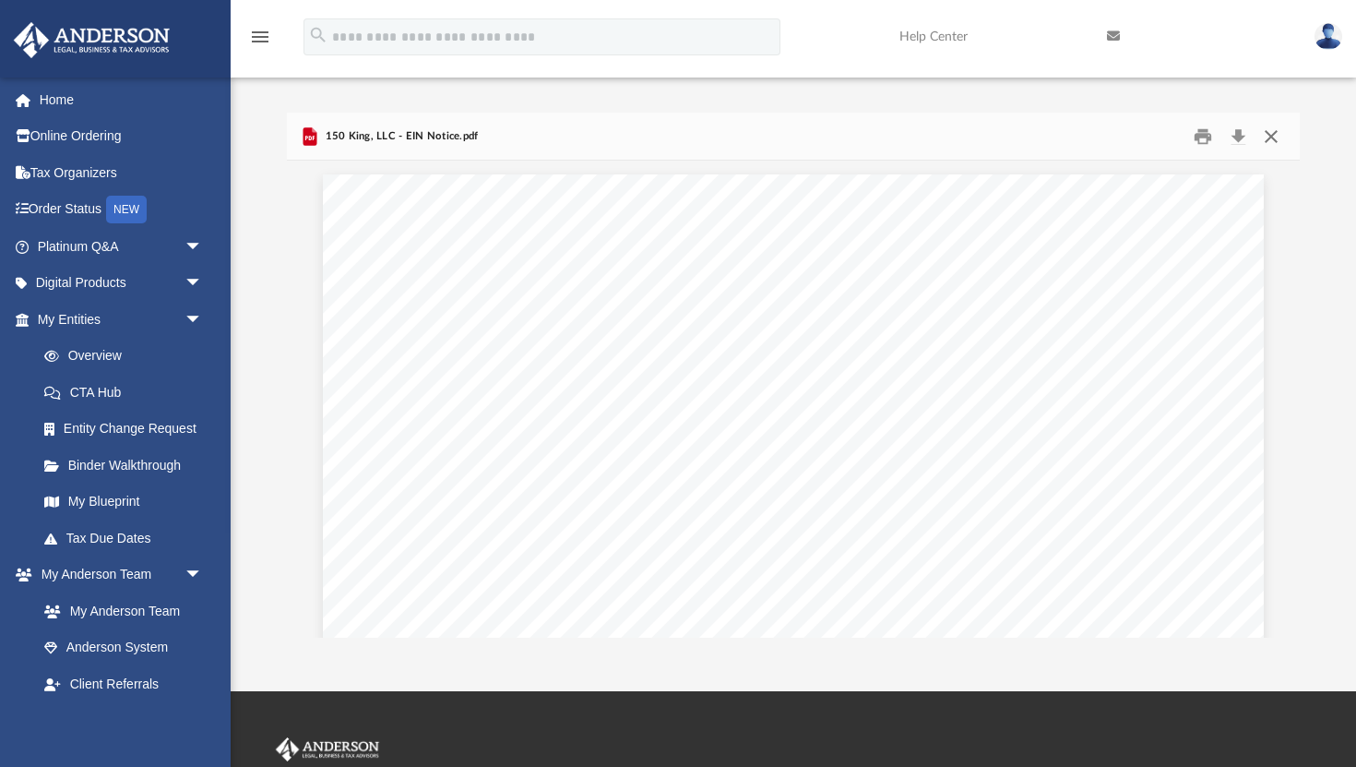
click at [1277, 133] on button "Close" at bounding box center [1271, 136] width 33 height 29
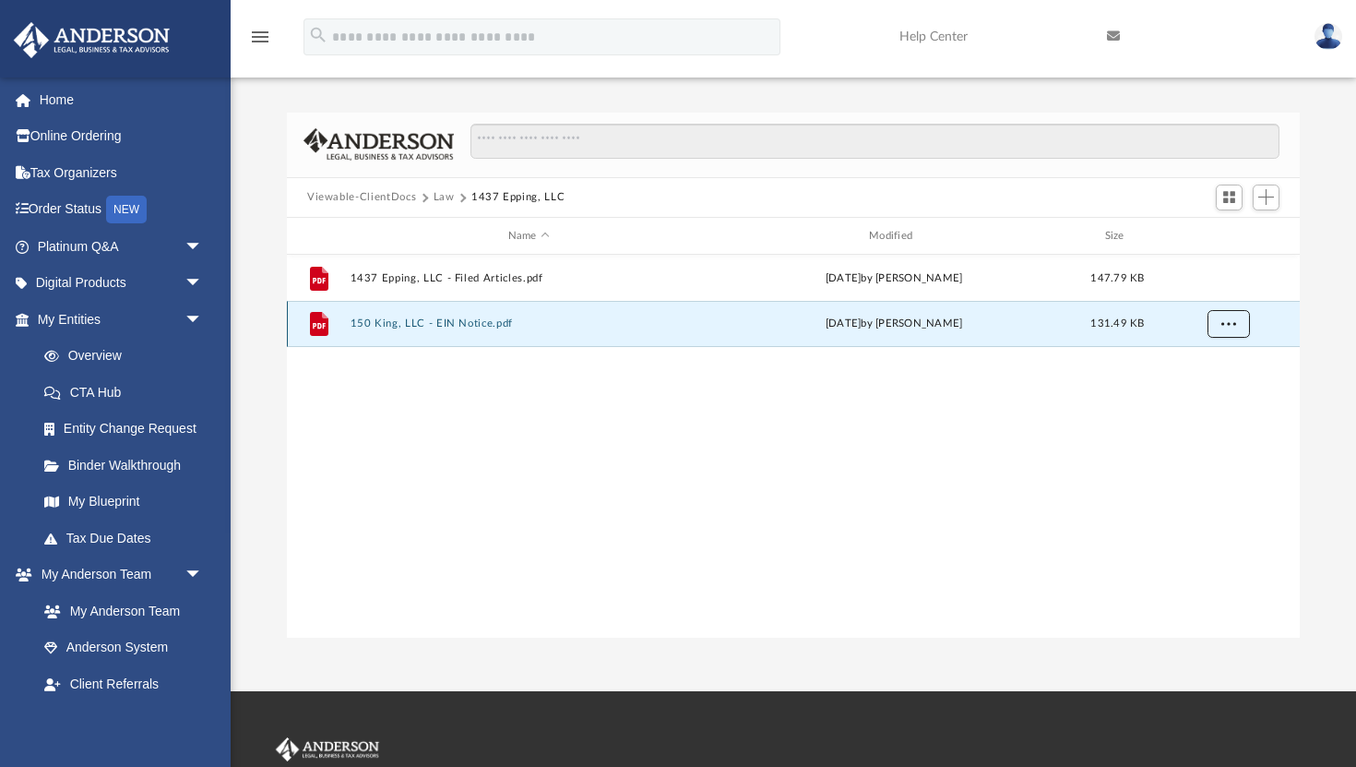
click at [1229, 318] on span "More options" at bounding box center [1229, 323] width 15 height 10
click at [909, 375] on div "File 1437 Epping, LLC - Filed Articles.pdf Fri Sep 26 2025 by Jasmine Grayson 1…" at bounding box center [793, 446] width 1013 height 383
click at [444, 197] on button "Law" at bounding box center [444, 197] width 21 height 17
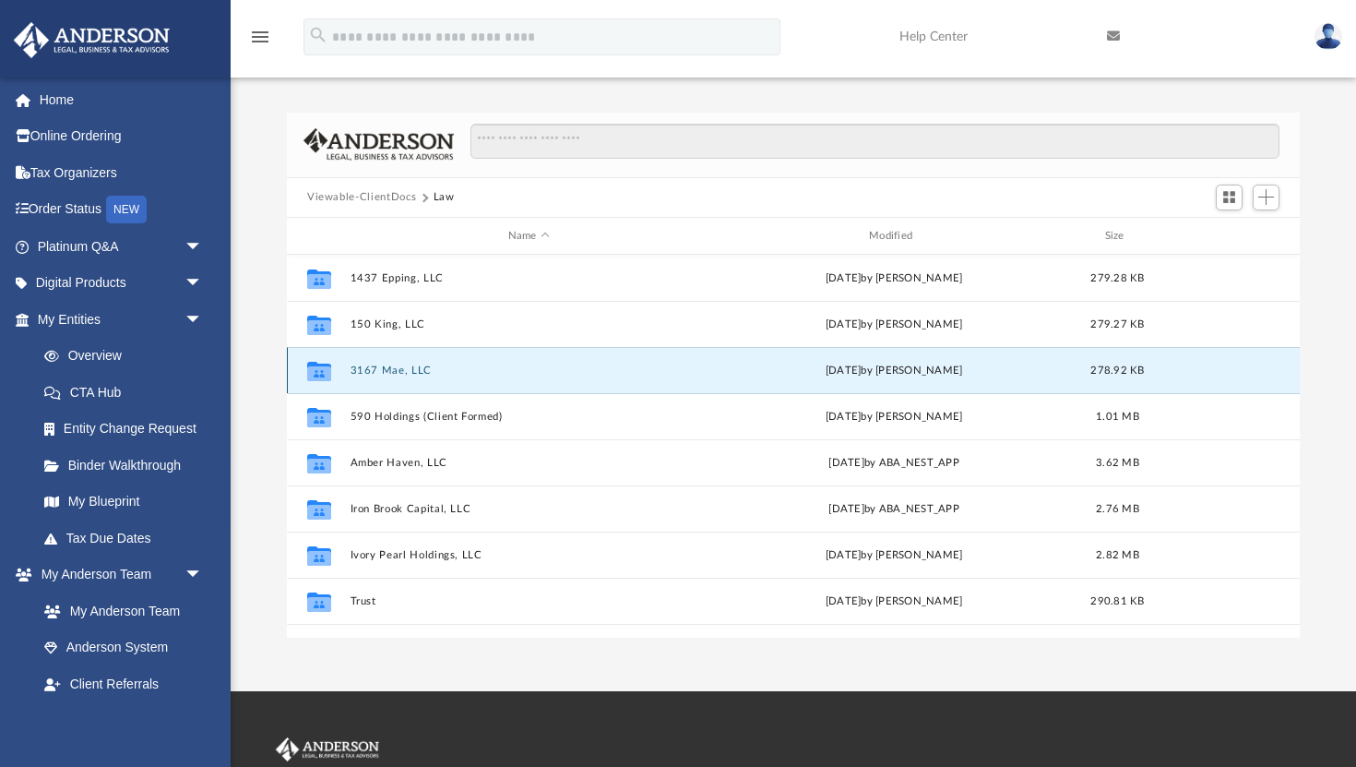
click at [391, 372] on button "3167 Mae, LLC" at bounding box center [529, 370] width 357 height 12
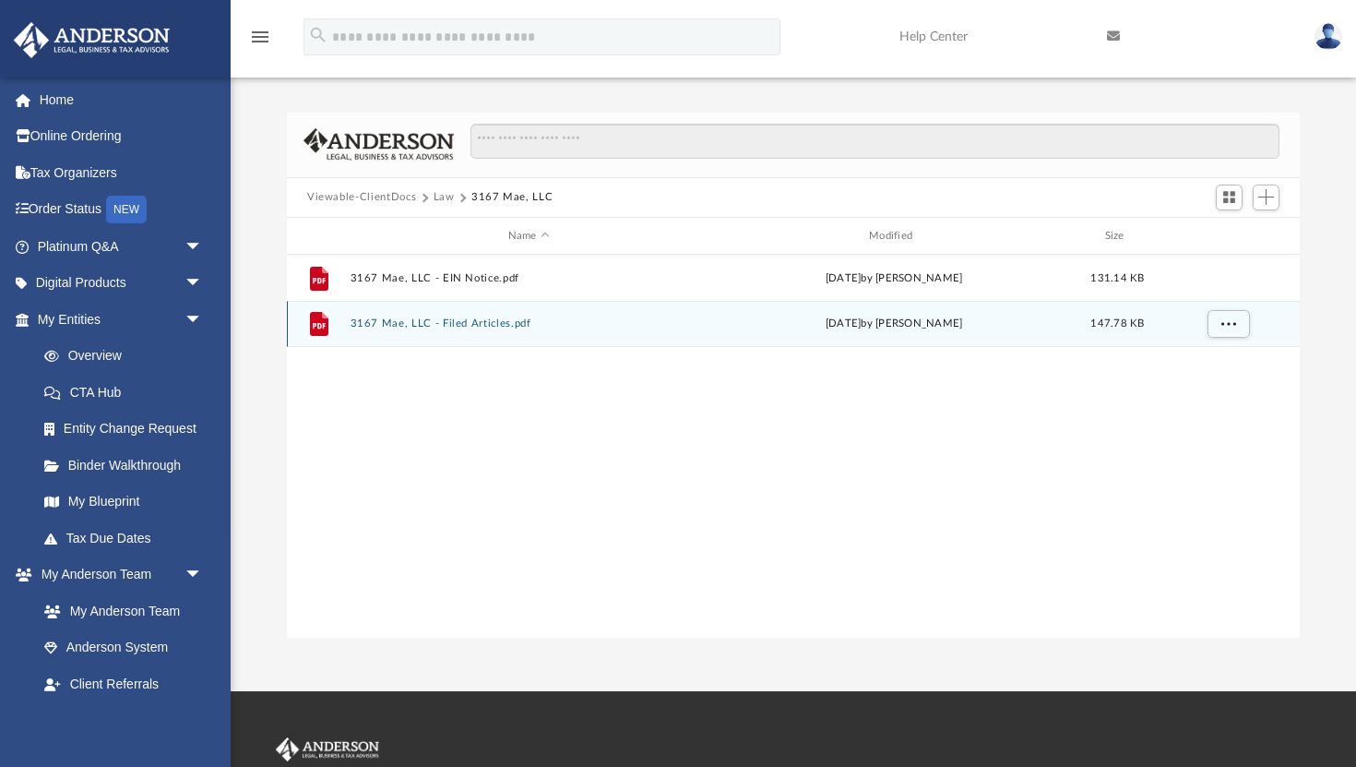
click at [426, 323] on button "3167 Mae, LLC - Filed Articles.pdf" at bounding box center [529, 324] width 357 height 12
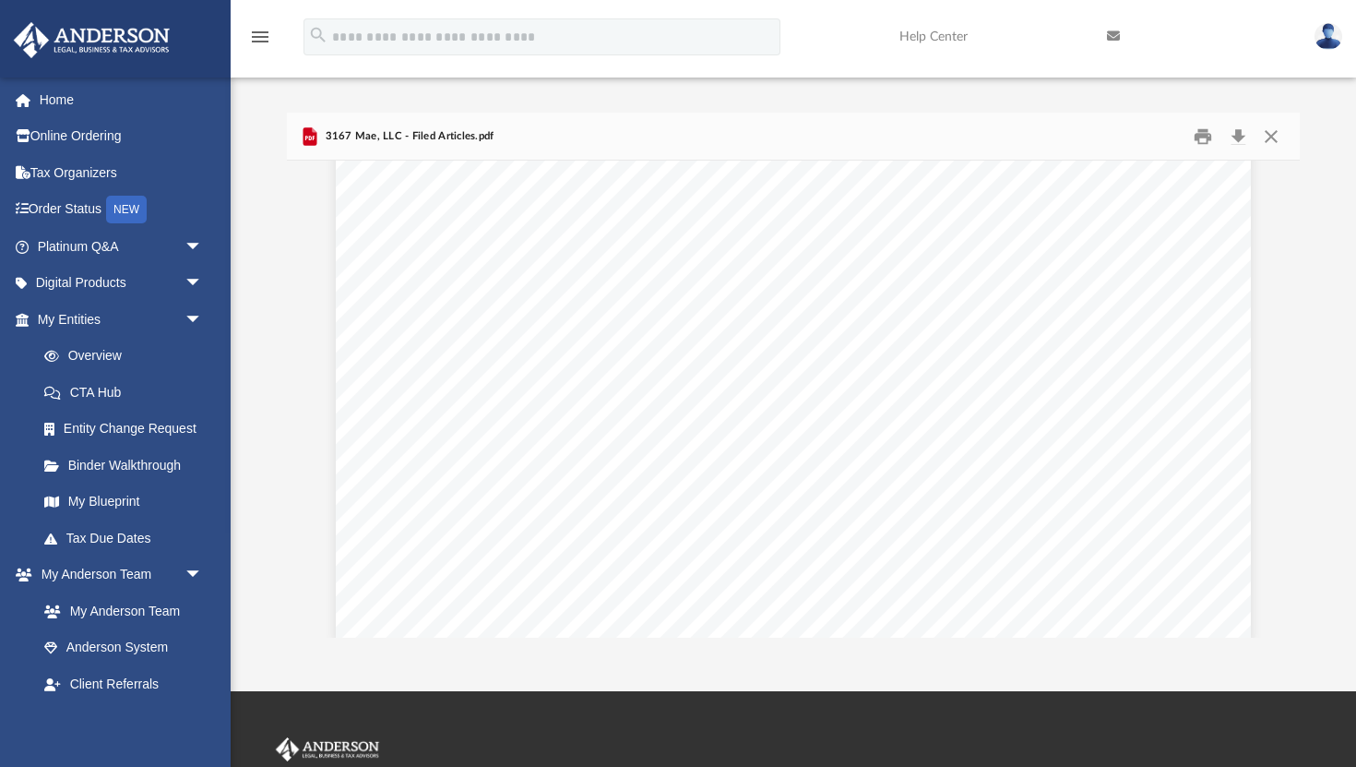
scroll to position [2168, 0]
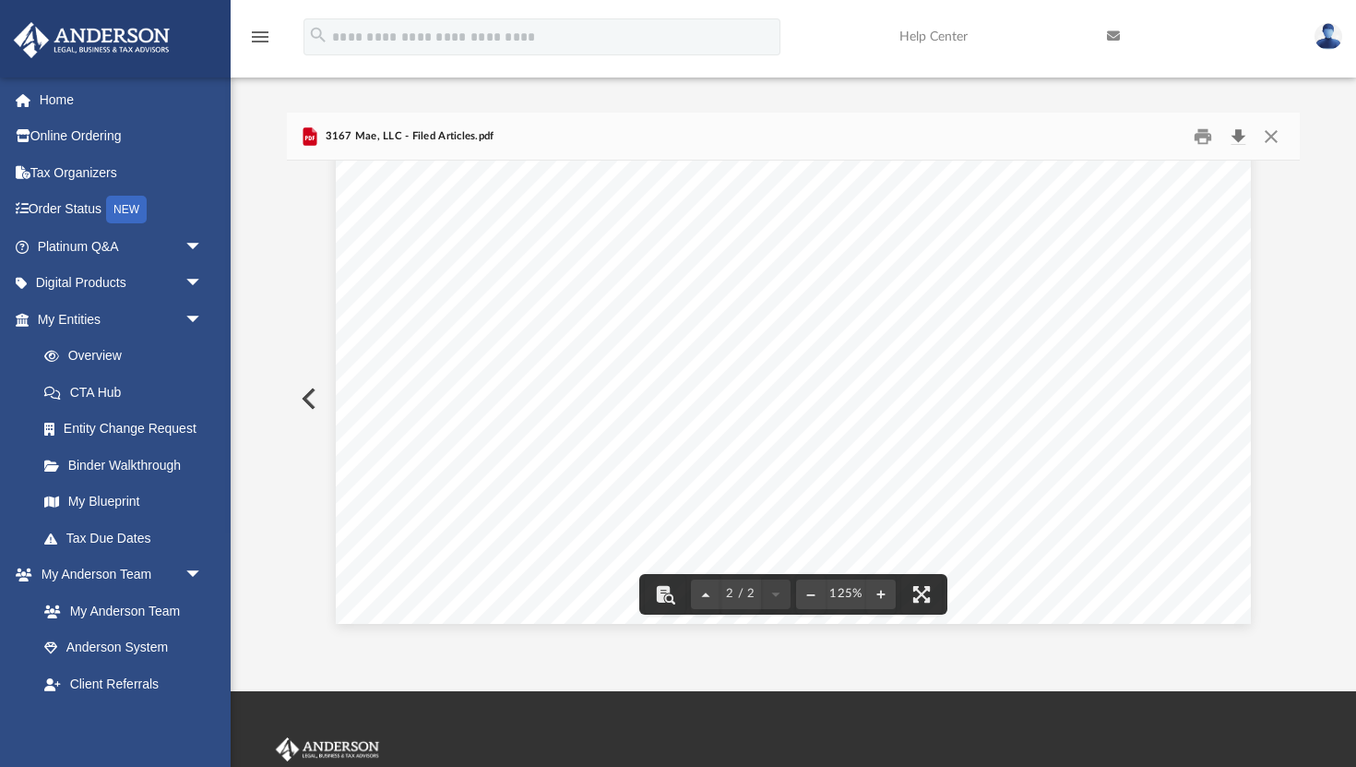
click at [1244, 137] on button "Download" at bounding box center [1238, 136] width 33 height 29
click at [1278, 133] on button "Close" at bounding box center [1271, 136] width 33 height 29
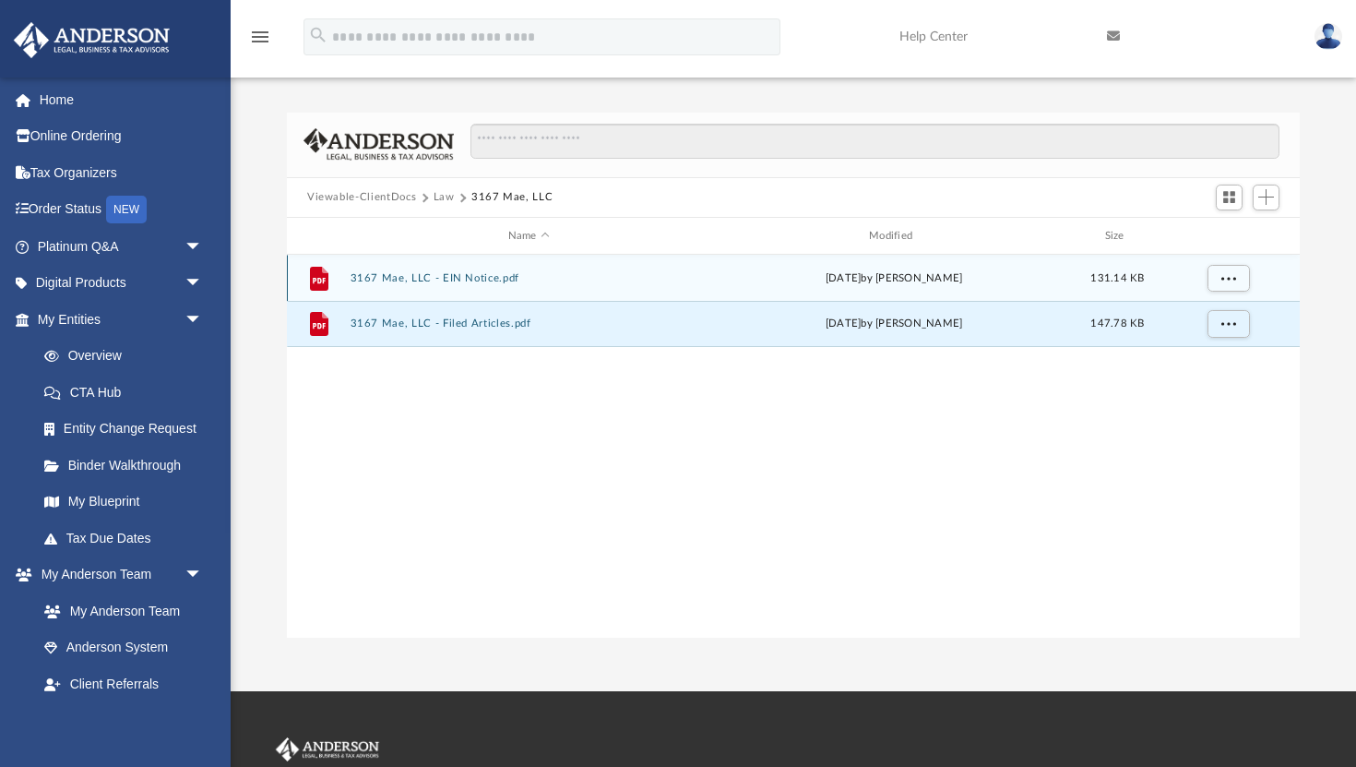
click at [457, 274] on button "3167 Mae, LLC - EIN Notice.pdf" at bounding box center [529, 278] width 357 height 12
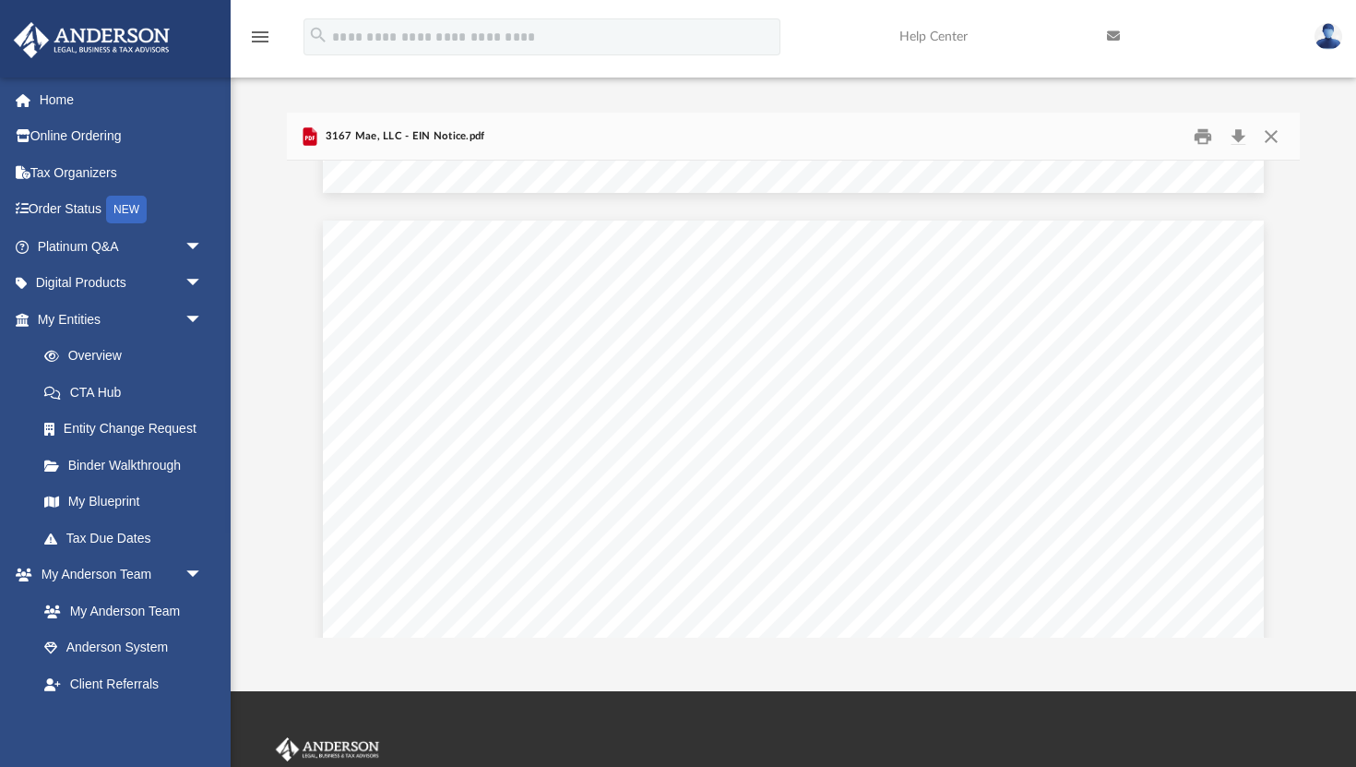
scroll to position [1212, 0]
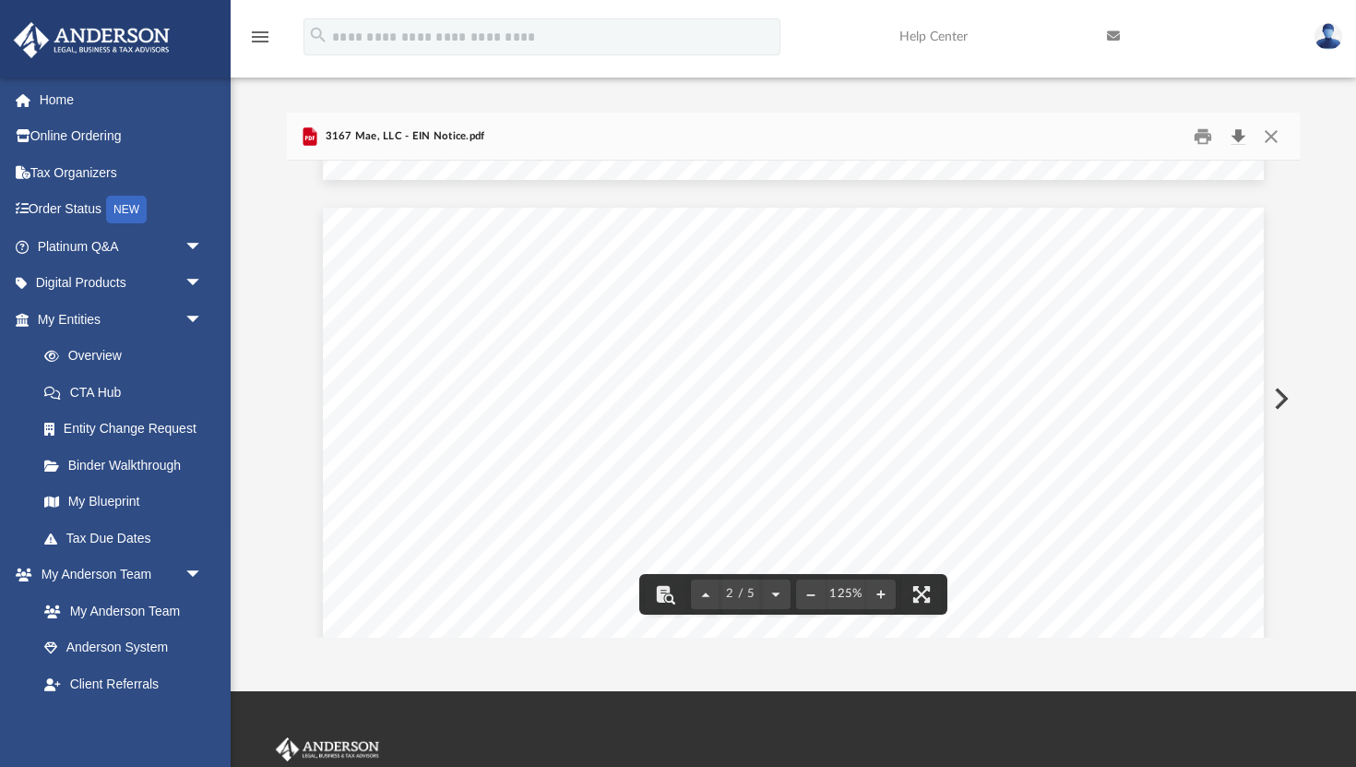
click at [1236, 126] on button "Download" at bounding box center [1238, 136] width 33 height 29
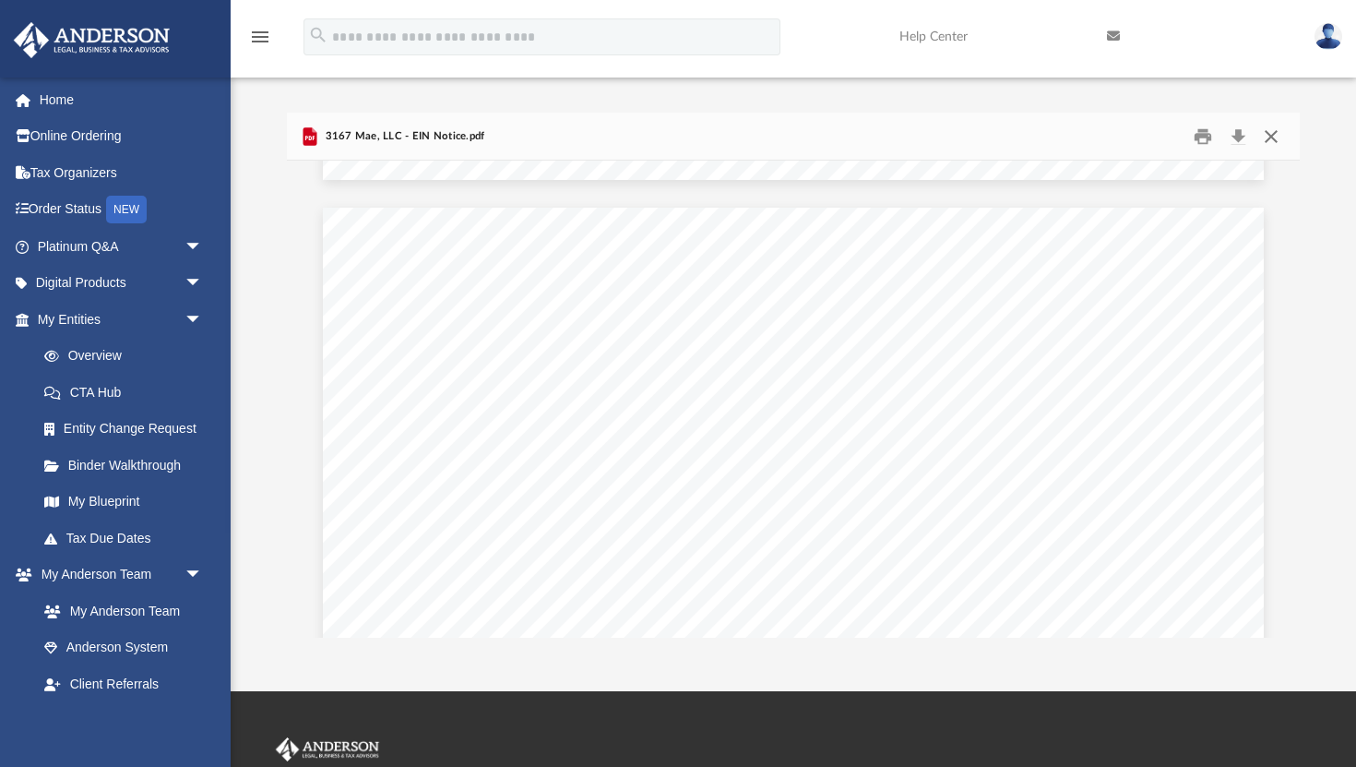
click at [1282, 130] on button "Close" at bounding box center [1271, 136] width 33 height 29
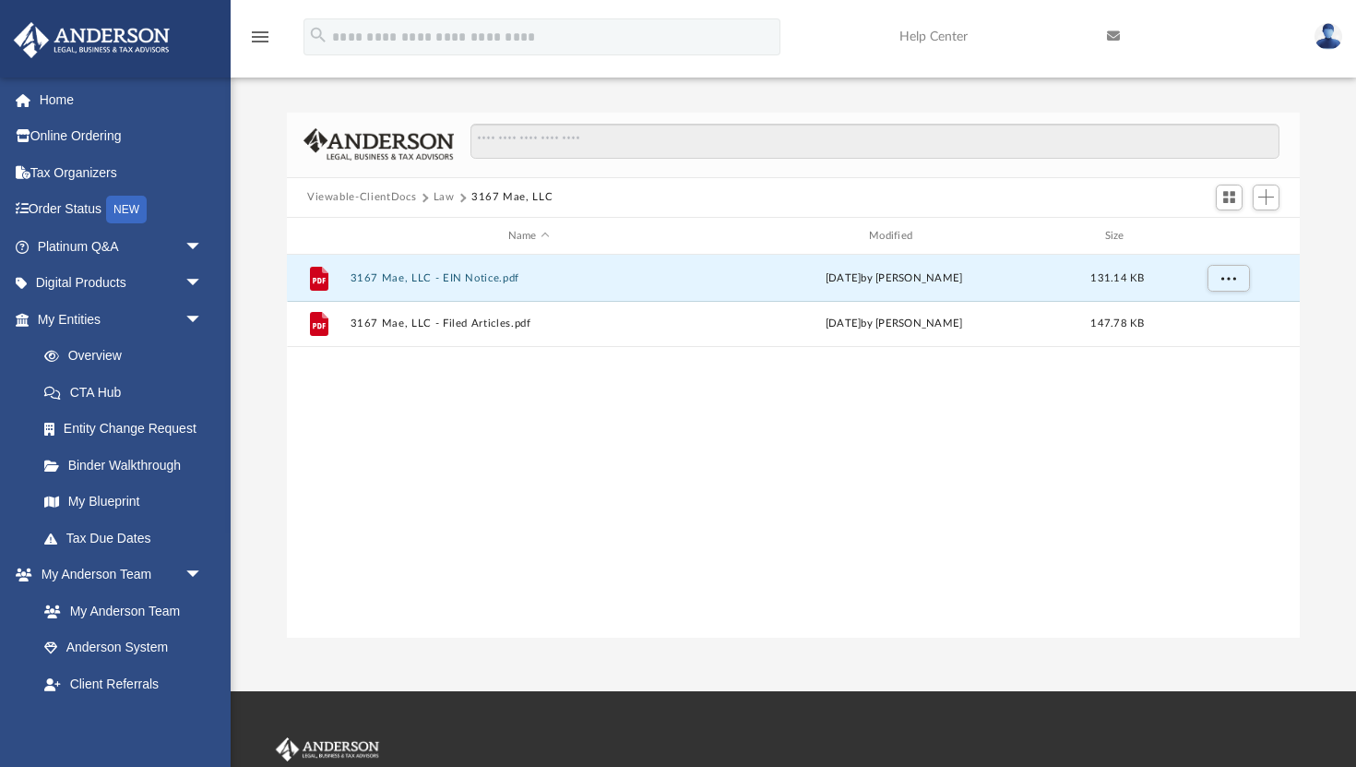
click at [445, 197] on button "Law" at bounding box center [444, 197] width 21 height 17
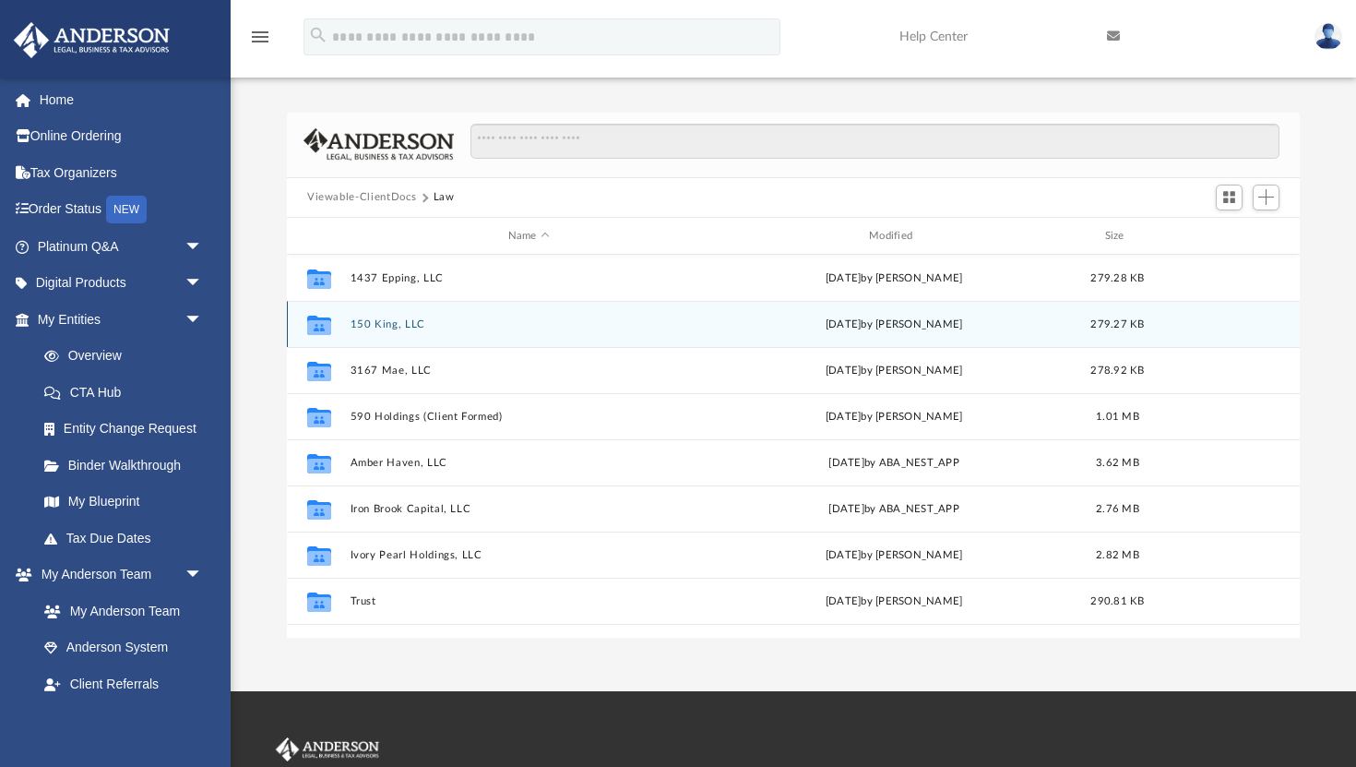
click at [394, 324] on button "150 King, LLC" at bounding box center [529, 324] width 357 height 12
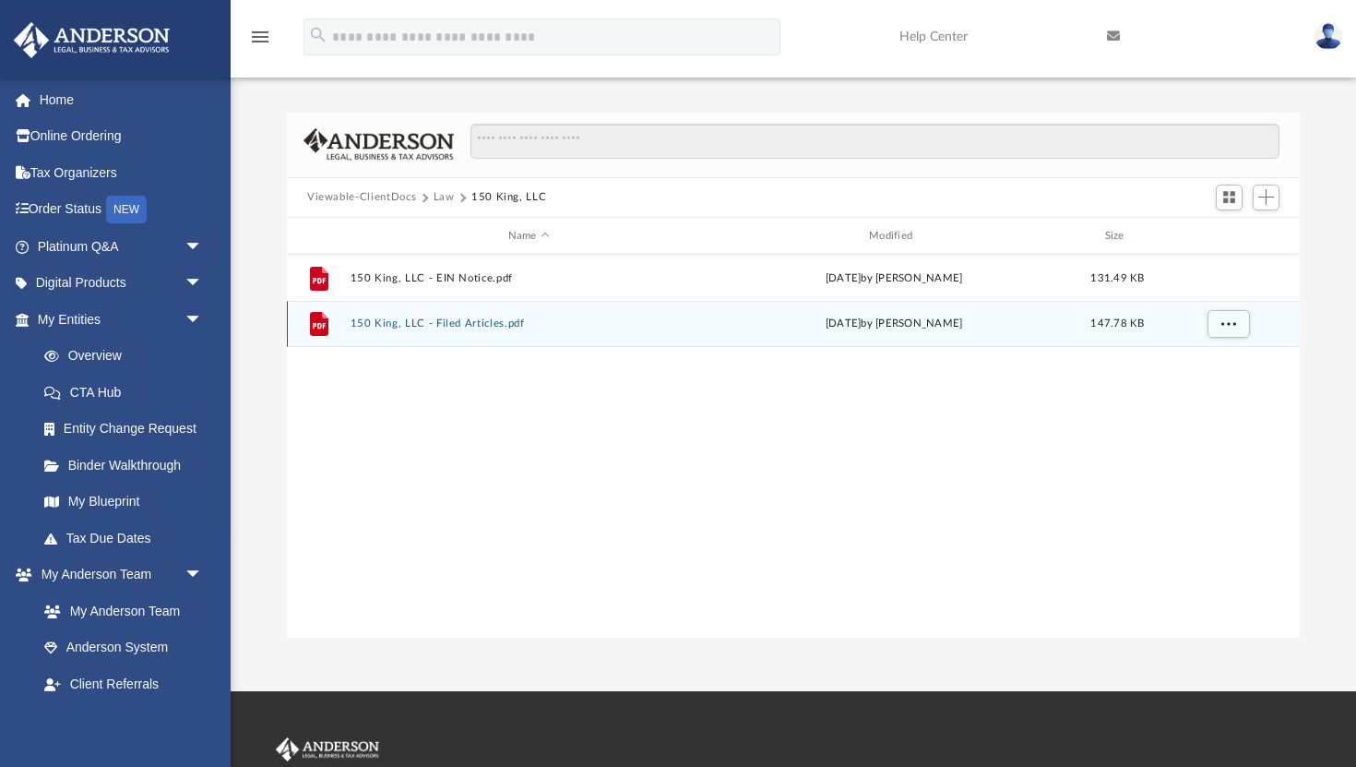
click at [496, 323] on button "150 King, LLC - Filed Articles.pdf" at bounding box center [529, 324] width 357 height 12
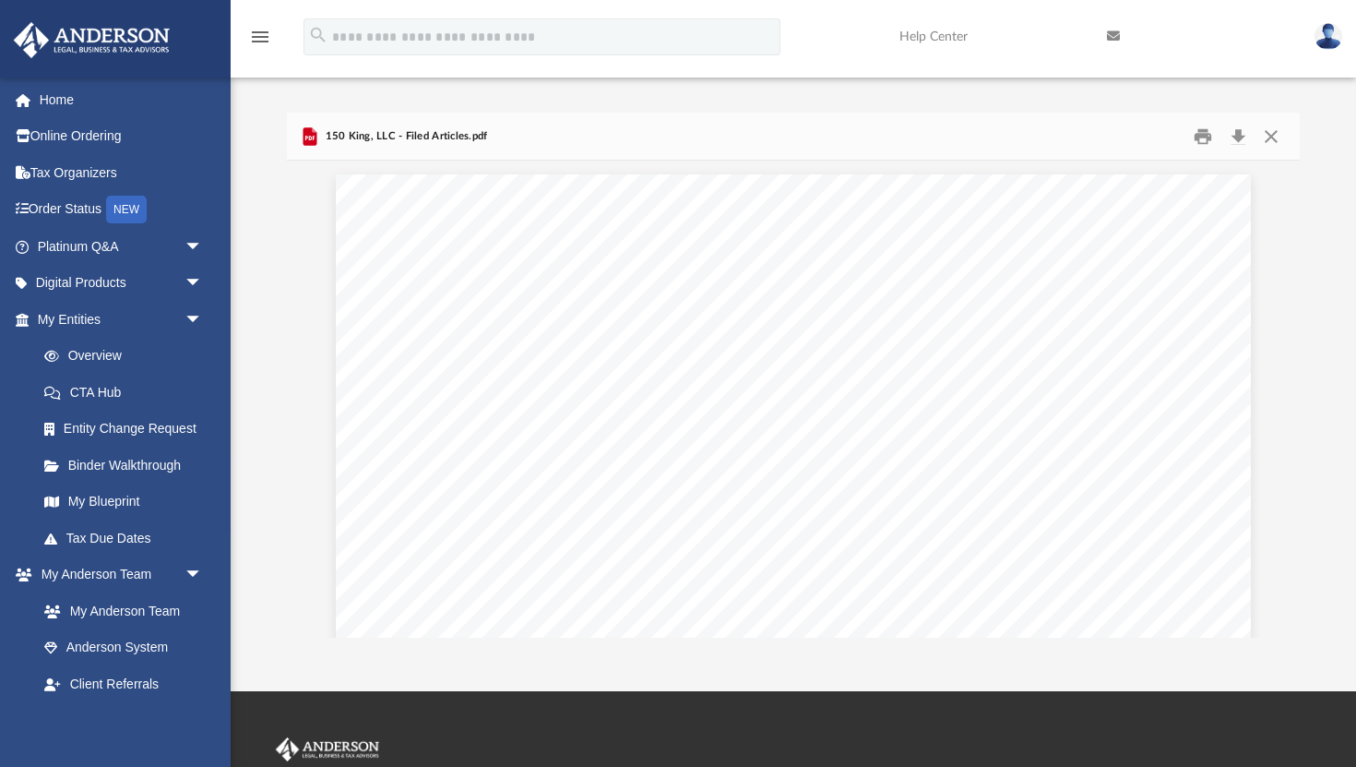
scroll to position [1322, 0]
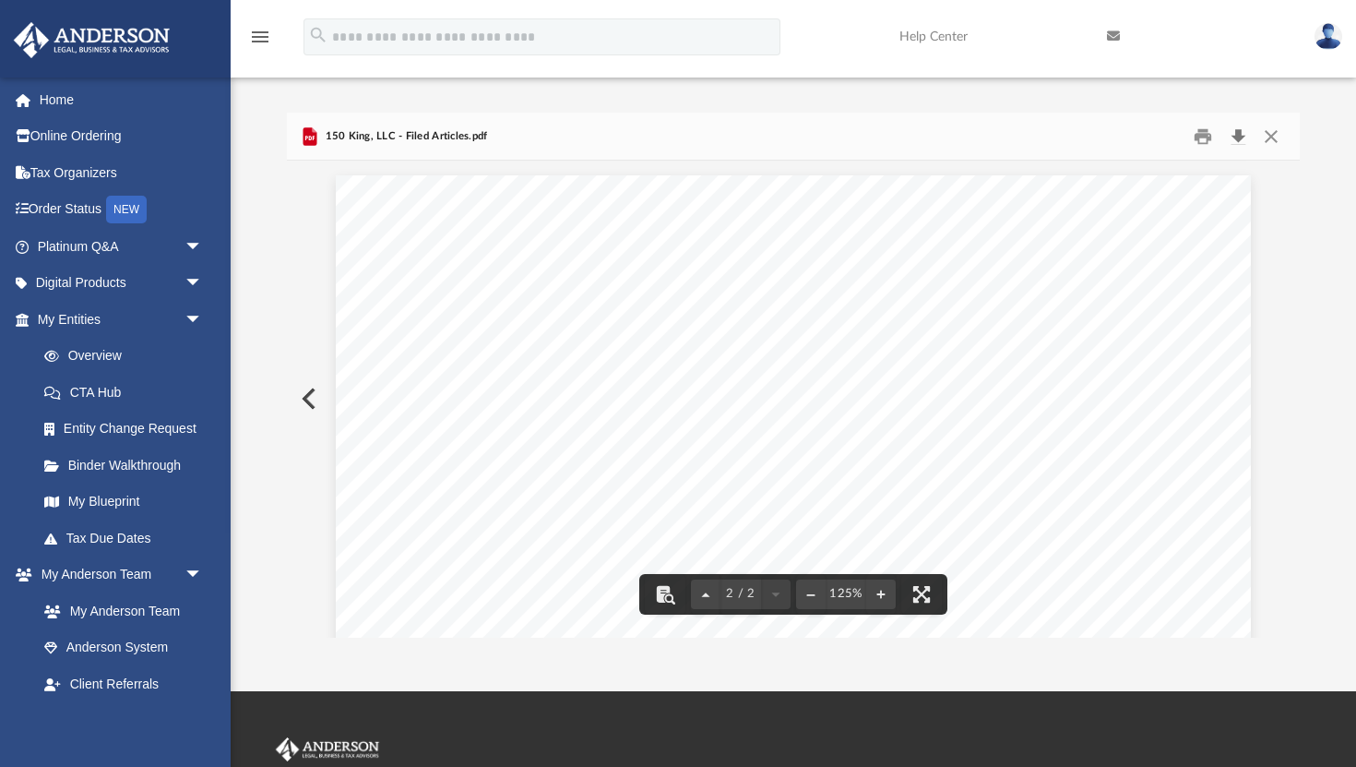
click at [1236, 129] on button "Download" at bounding box center [1238, 136] width 33 height 29
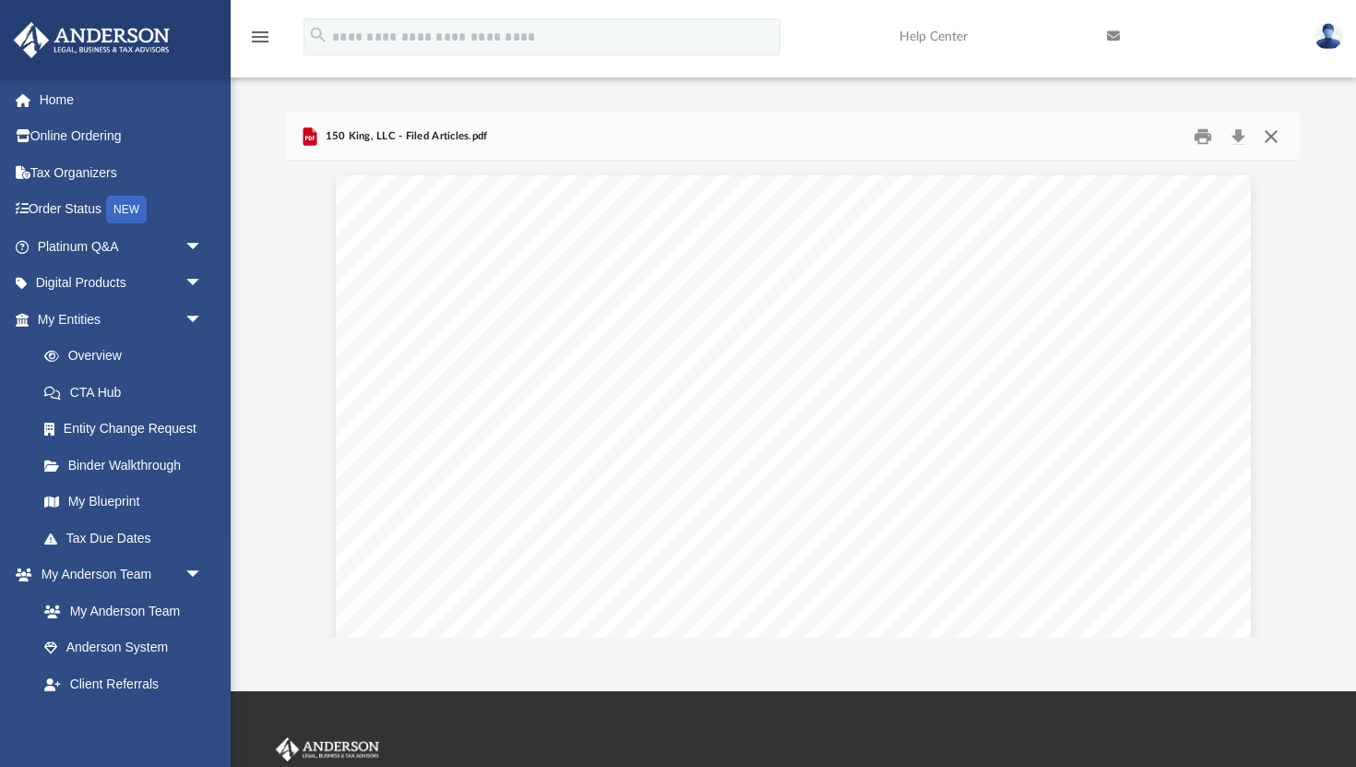
click at [1271, 136] on button "Close" at bounding box center [1271, 136] width 33 height 29
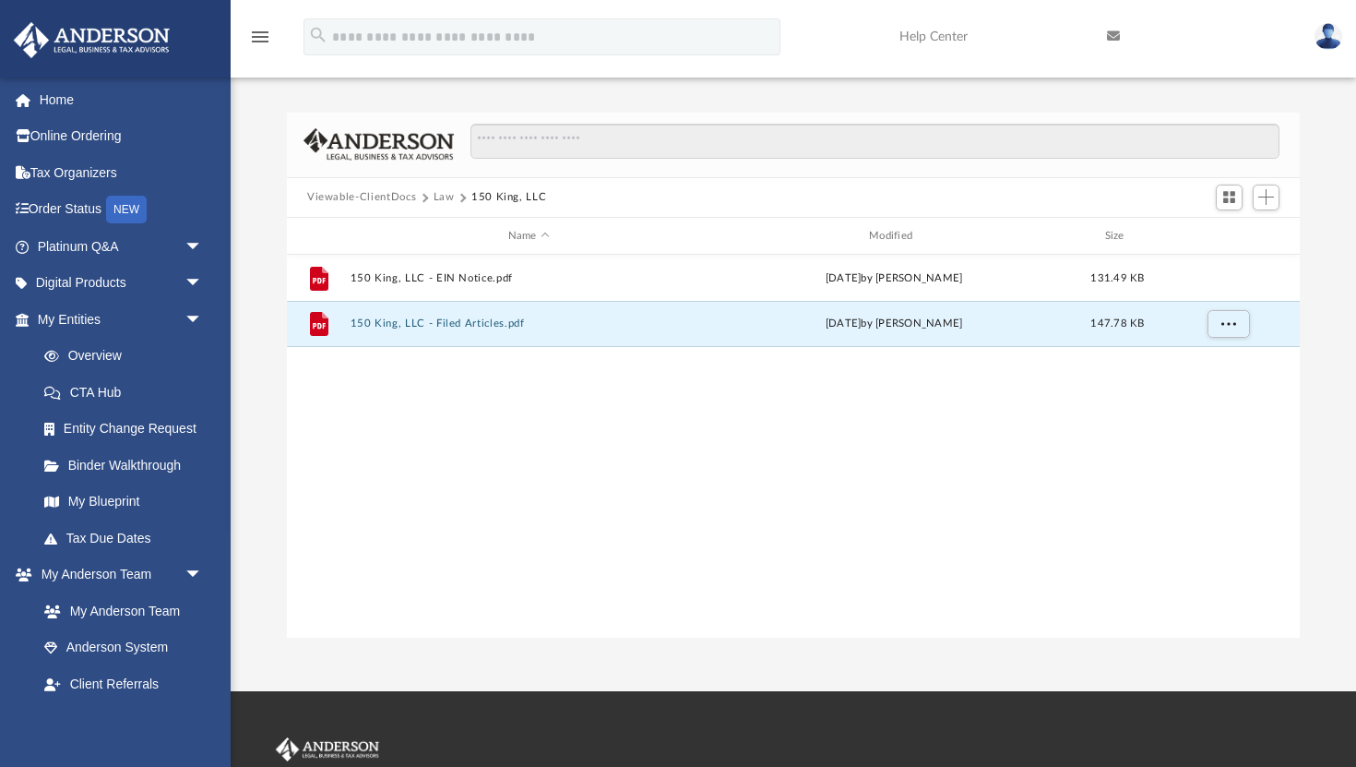
click at [1336, 38] on img at bounding box center [1329, 36] width 28 height 27
click at [1113, 36] on icon at bounding box center [1113, 36] width 13 height 13
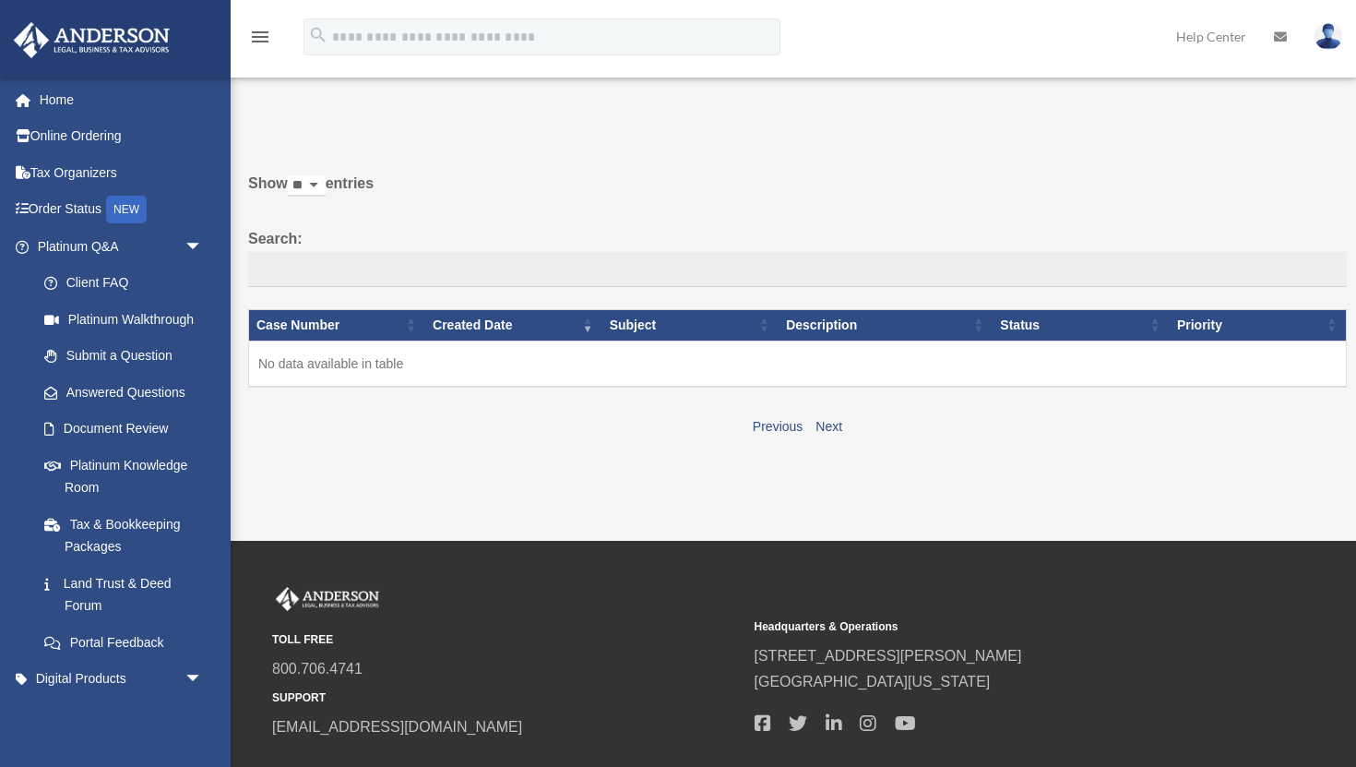
click at [1219, 38] on link "Help Center" at bounding box center [1212, 36] width 98 height 73
